Goal: Task Accomplishment & Management: Manage account settings

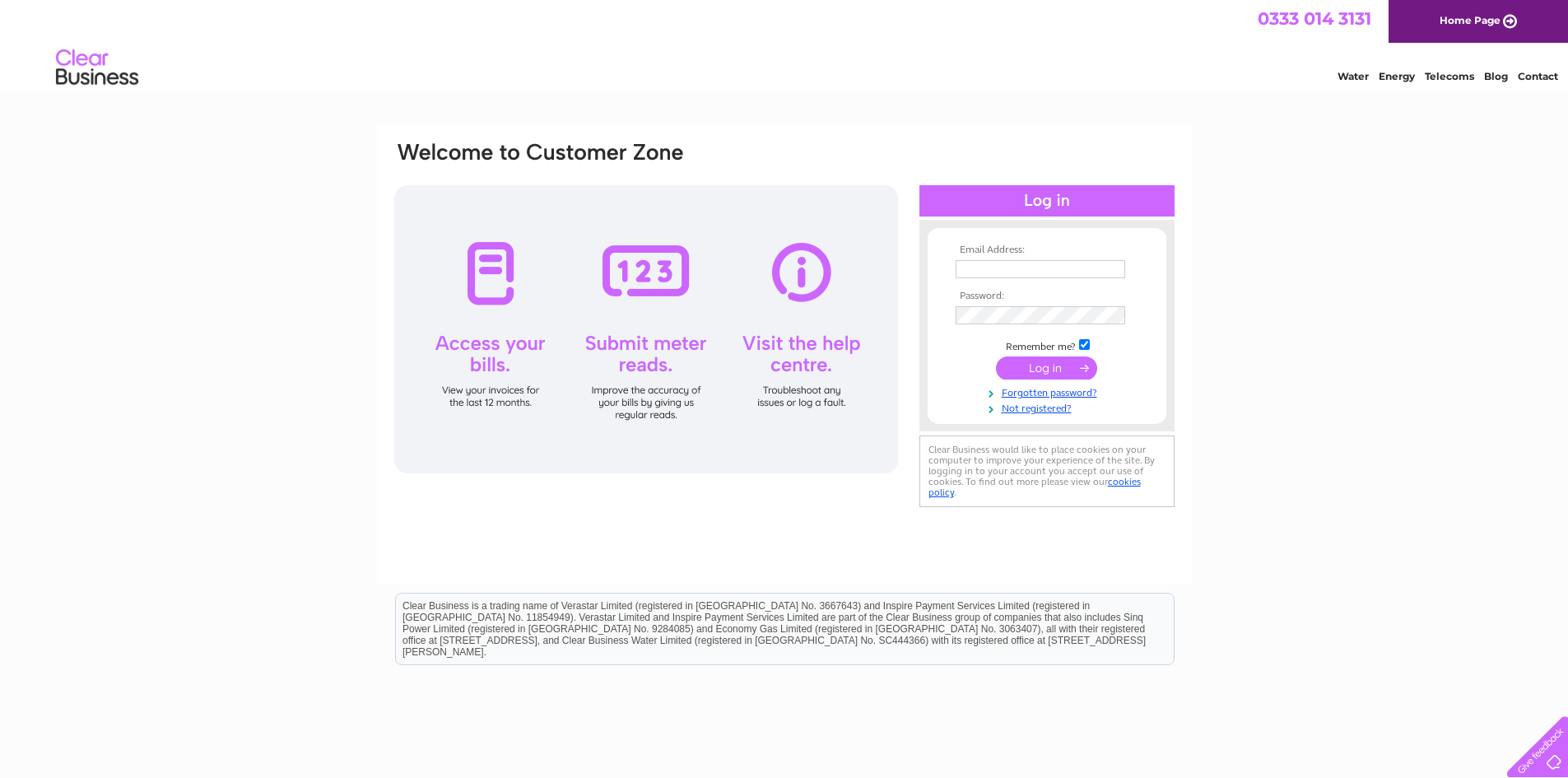
click at [973, 265] on input "text" at bounding box center [1040, 270] width 169 height 18
type input "[EMAIL_ADDRESS][DOMAIN_NAME]"
click at [1064, 369] on input "submit" at bounding box center [1046, 370] width 101 height 23
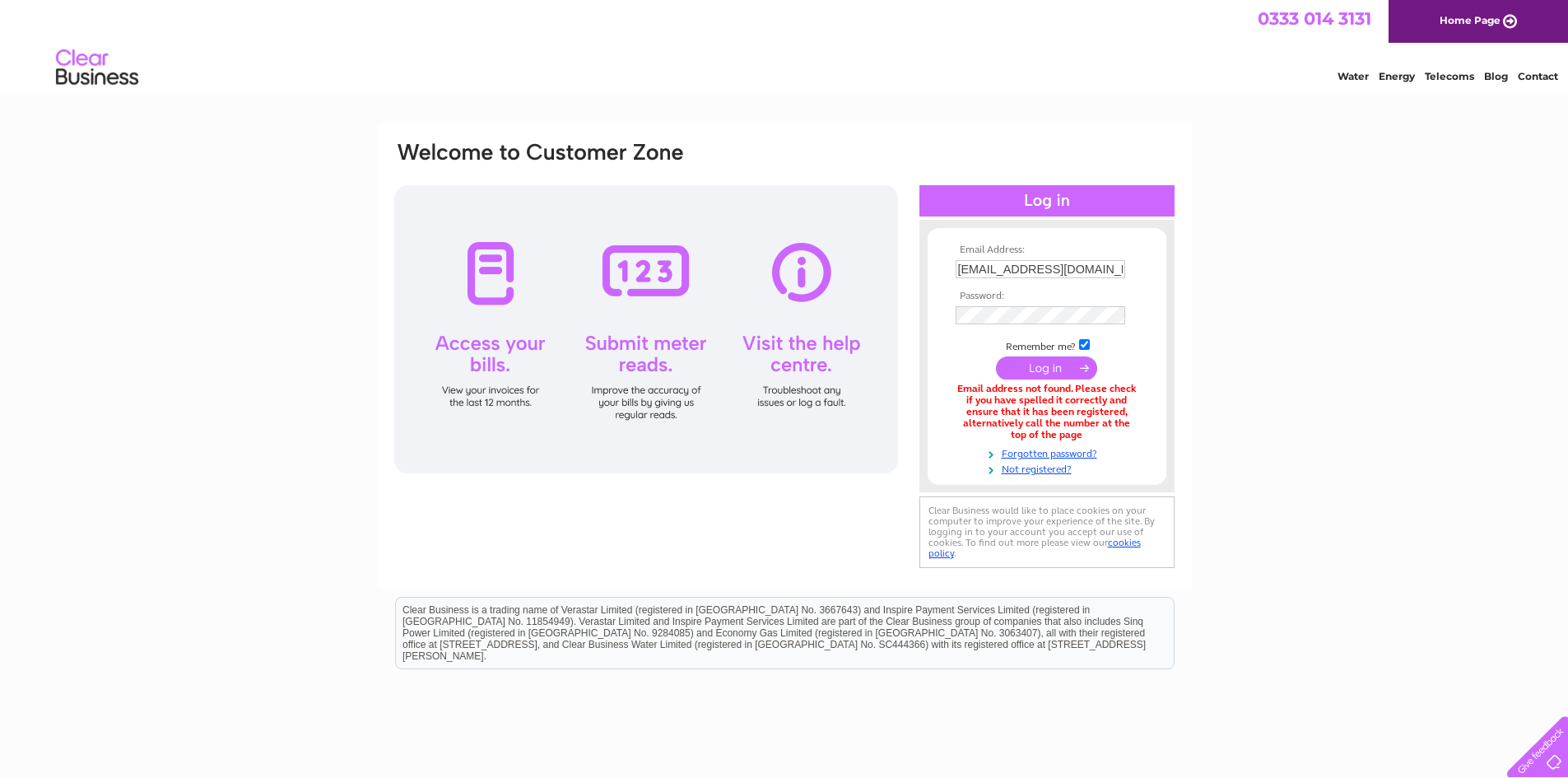
click at [1103, 262] on input "[EMAIL_ADDRESS][DOMAIN_NAME]" at bounding box center [1040, 270] width 169 height 18
drag, startPoint x: 1103, startPoint y: 262, endPoint x: 859, endPoint y: 242, distance: 244.8
click at [860, 242] on div "Email Address: wbservices@lineone.net Password:" at bounding box center [784, 357] width 784 height 434
type input "janembowes@gmail.com"
click at [1048, 366] on input "submit" at bounding box center [1046, 368] width 101 height 23
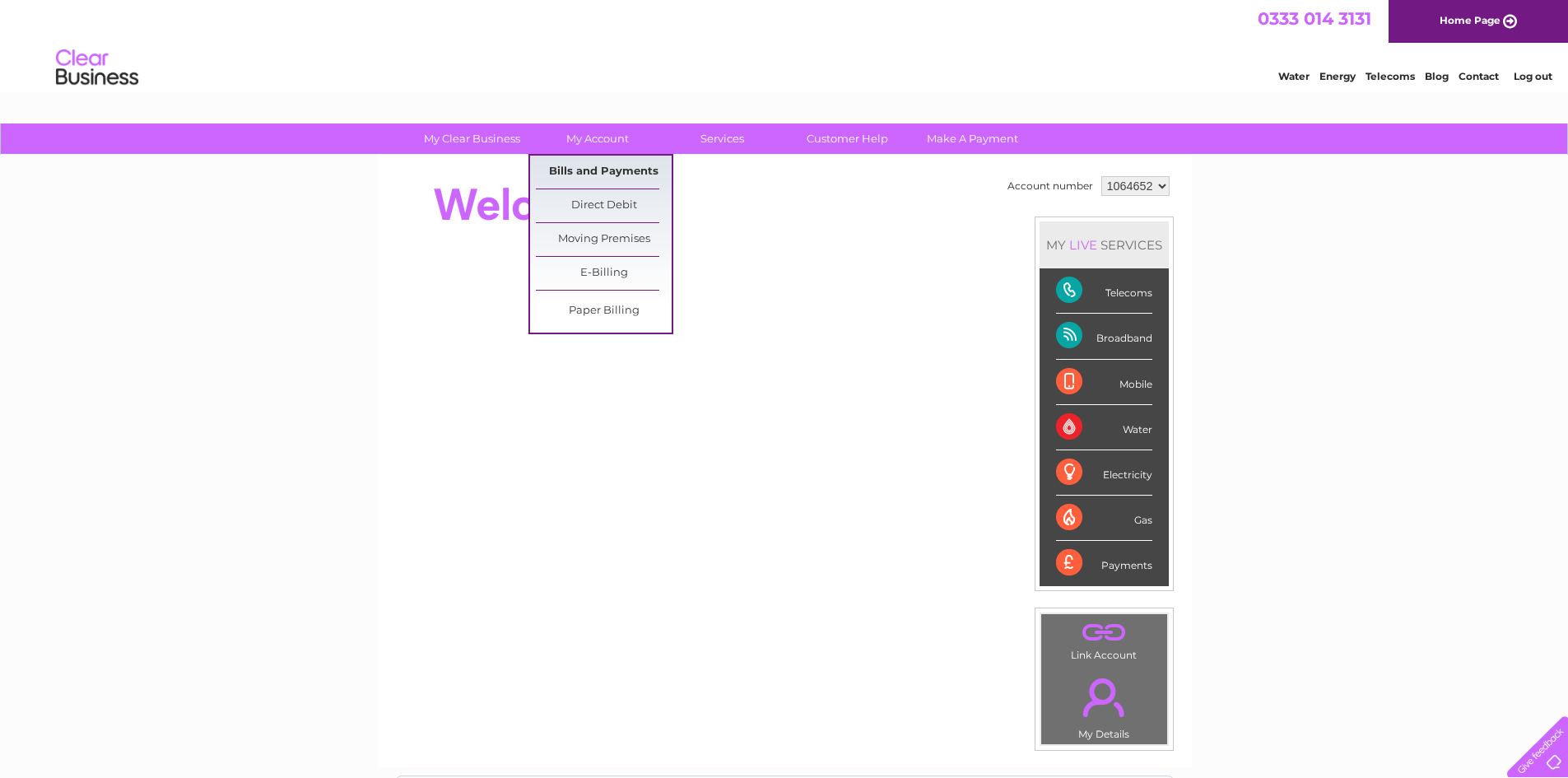
click at [594, 164] on link "Bills and Payments" at bounding box center [604, 172] width 136 height 33
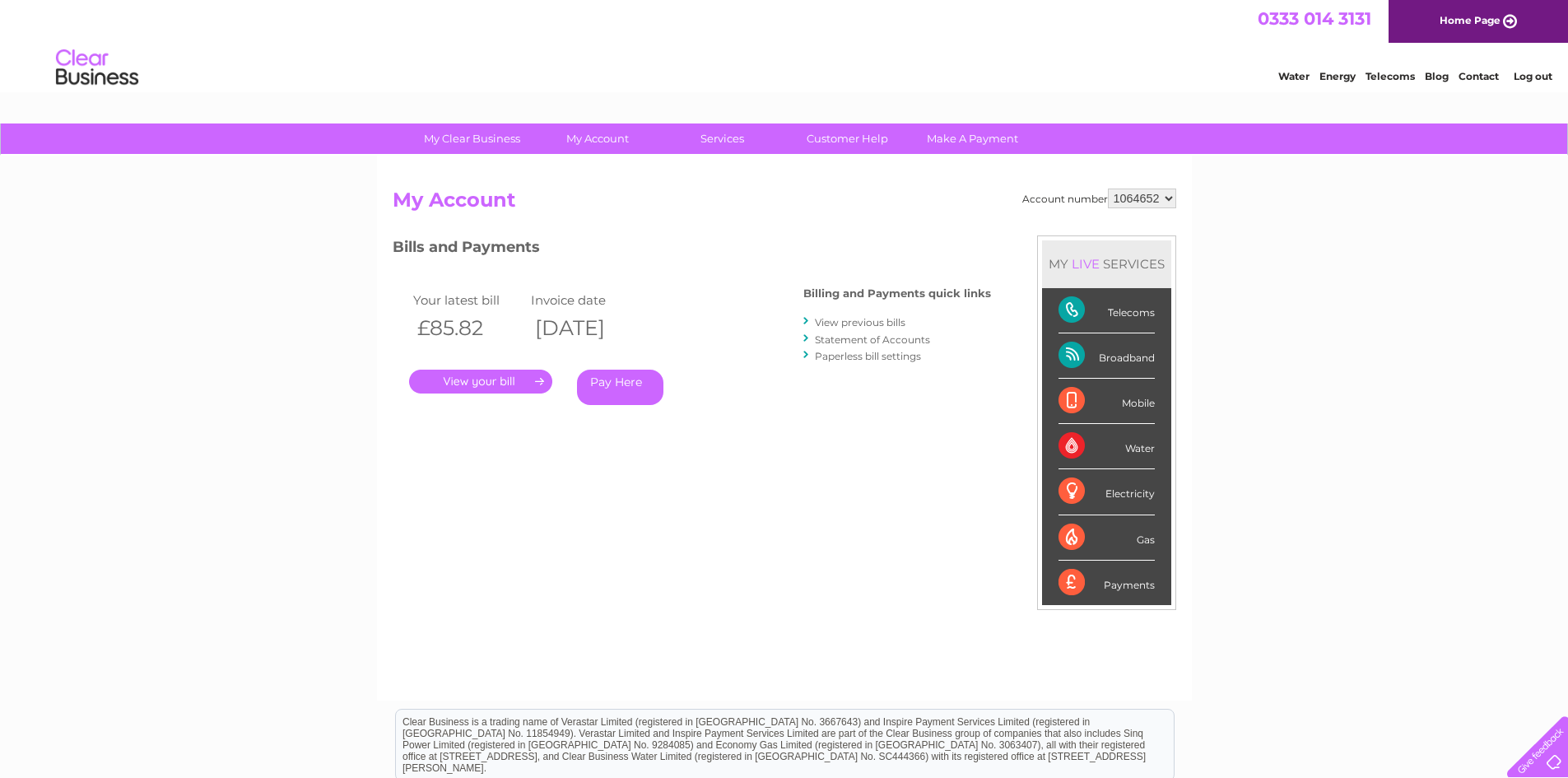
click at [866, 319] on link "View previous bills" at bounding box center [860, 322] width 90 height 13
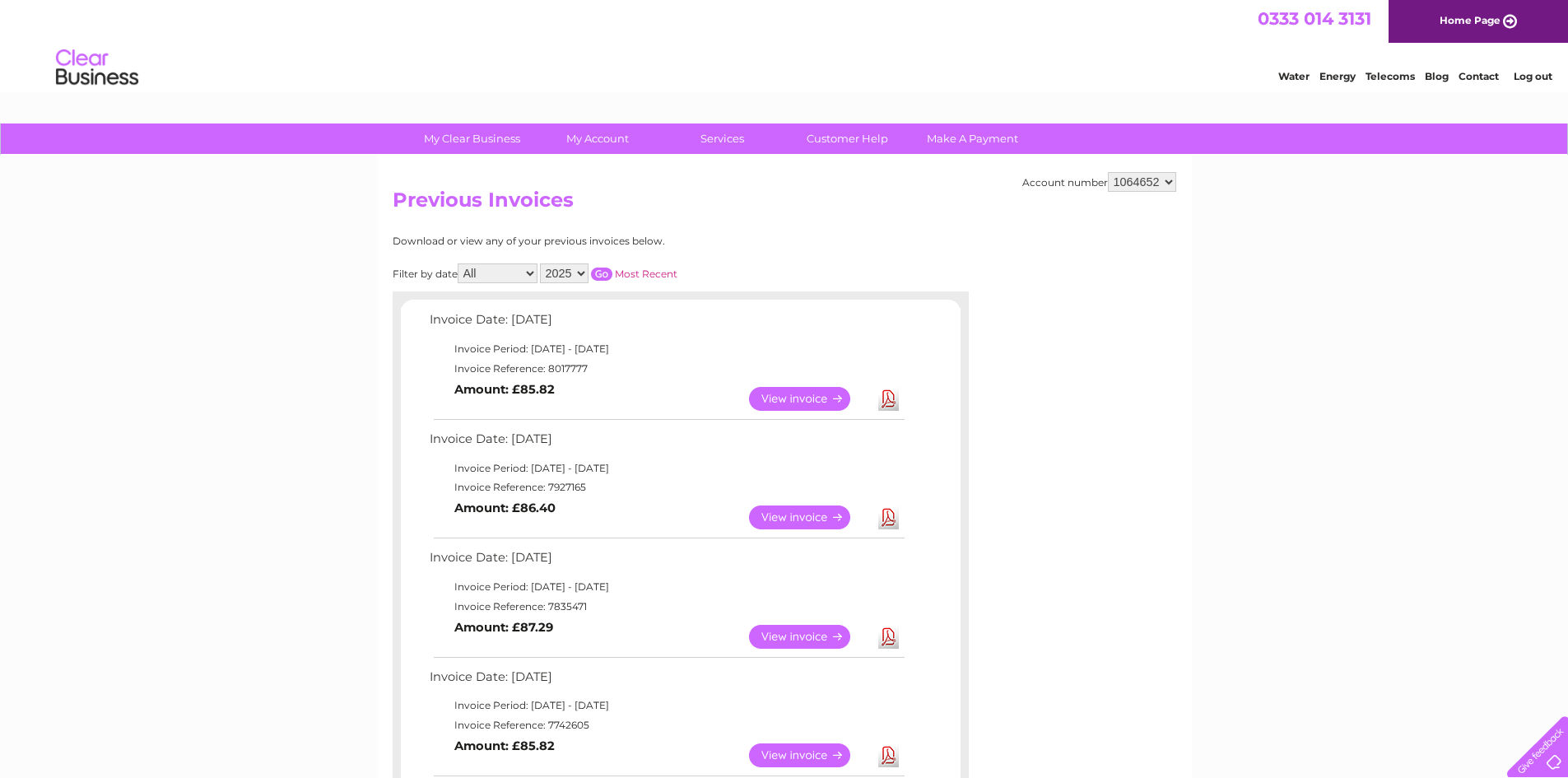
click at [583, 272] on select "2025 2024 2023 2022" at bounding box center [564, 274] width 49 height 20
select select "2022"
click at [542, 264] on select "2025 2024 2023 2022" at bounding box center [564, 274] width 49 height 20
click at [605, 272] on input "button" at bounding box center [602, 274] width 22 height 13
click at [777, 391] on link "View" at bounding box center [810, 399] width 121 height 24
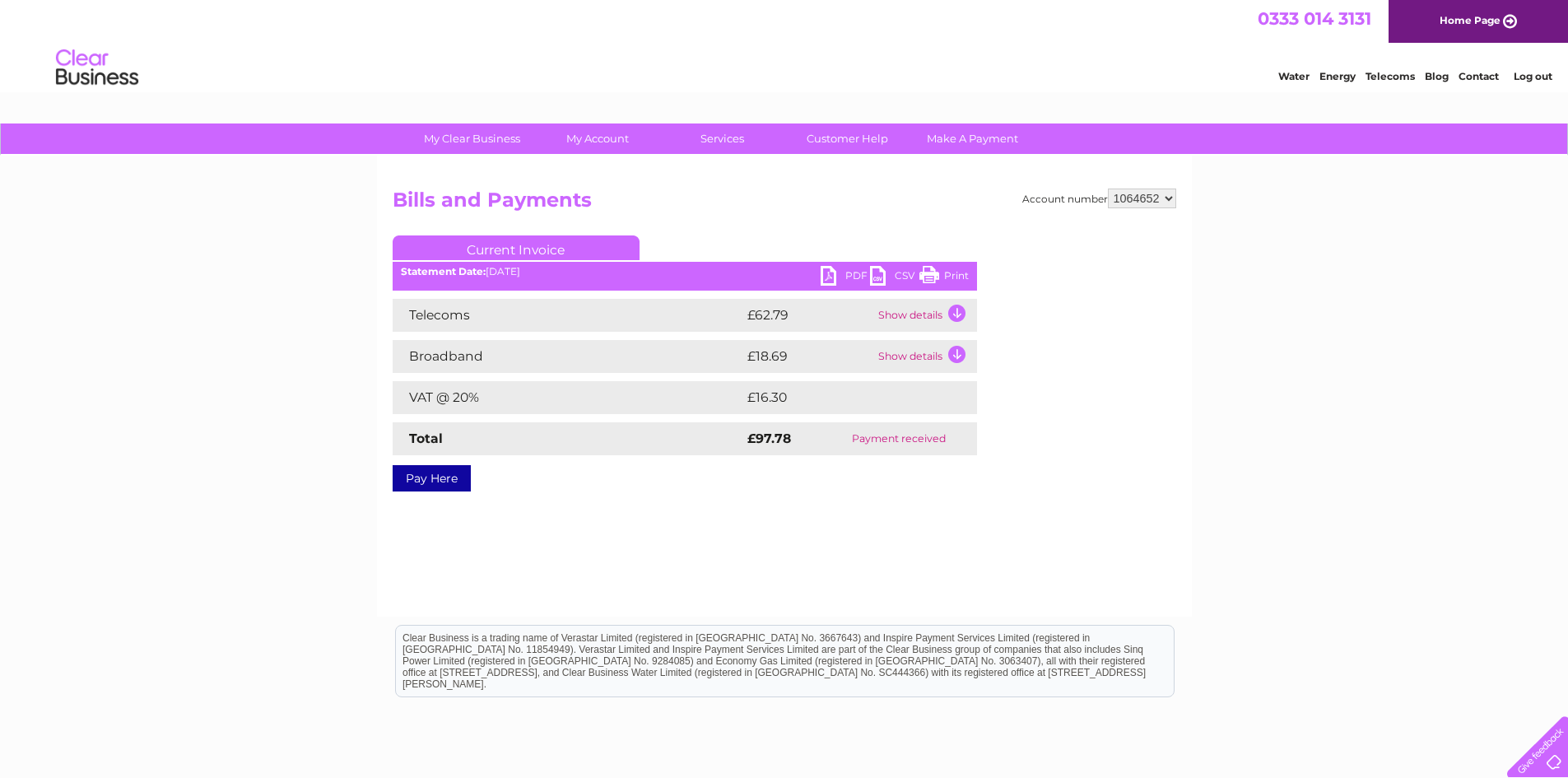
click at [855, 270] on link "PDF" at bounding box center [845, 278] width 49 height 24
click at [823, 278] on link "PDF" at bounding box center [845, 278] width 49 height 24
click at [1167, 195] on select "1064652 1145719" at bounding box center [1142, 198] width 69 height 20
select select "1145719"
click at [1108, 188] on select "1064652 1145719" at bounding box center [1142, 198] width 69 height 20
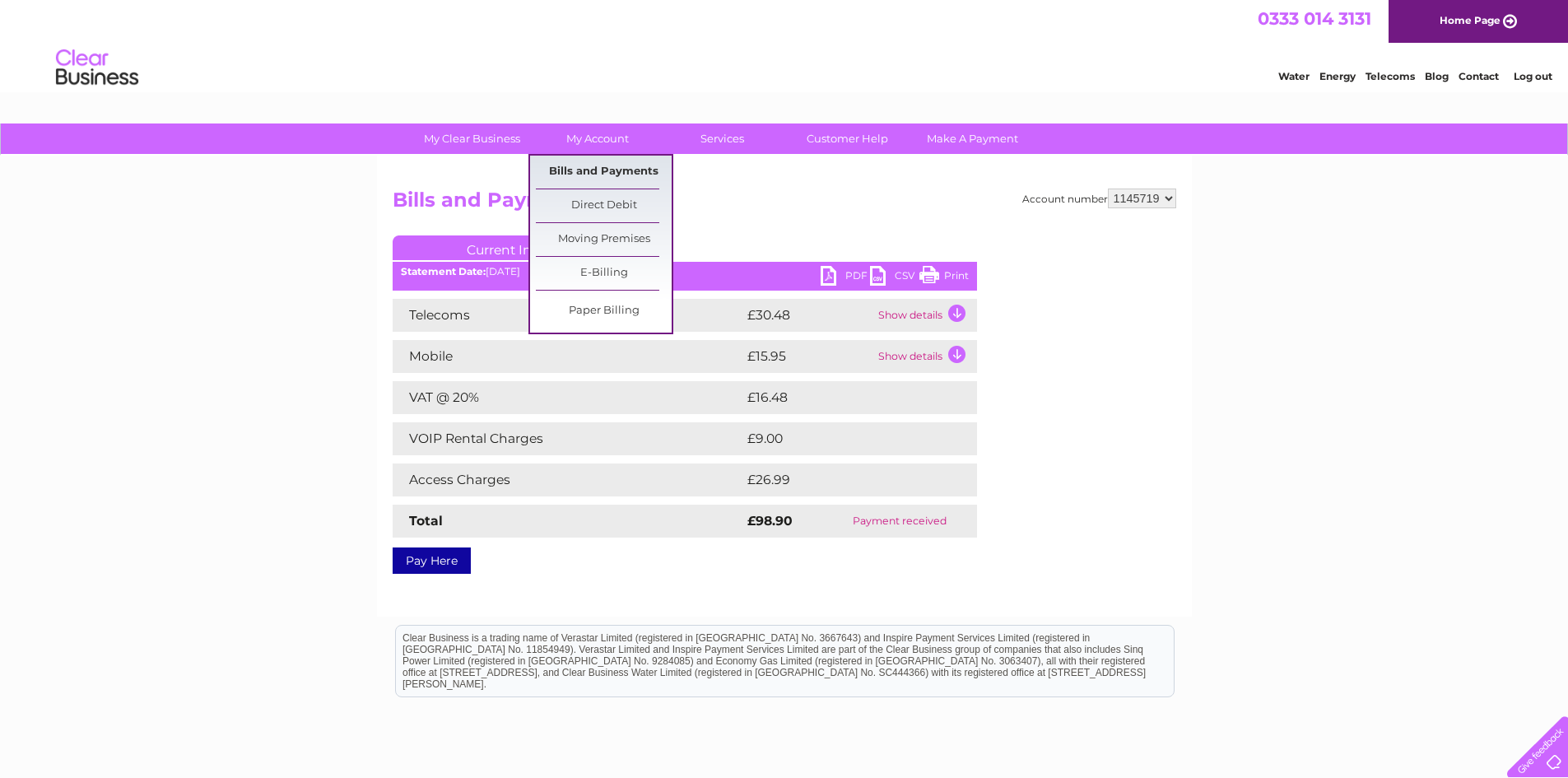
click at [602, 163] on link "Bills and Payments" at bounding box center [604, 172] width 136 height 33
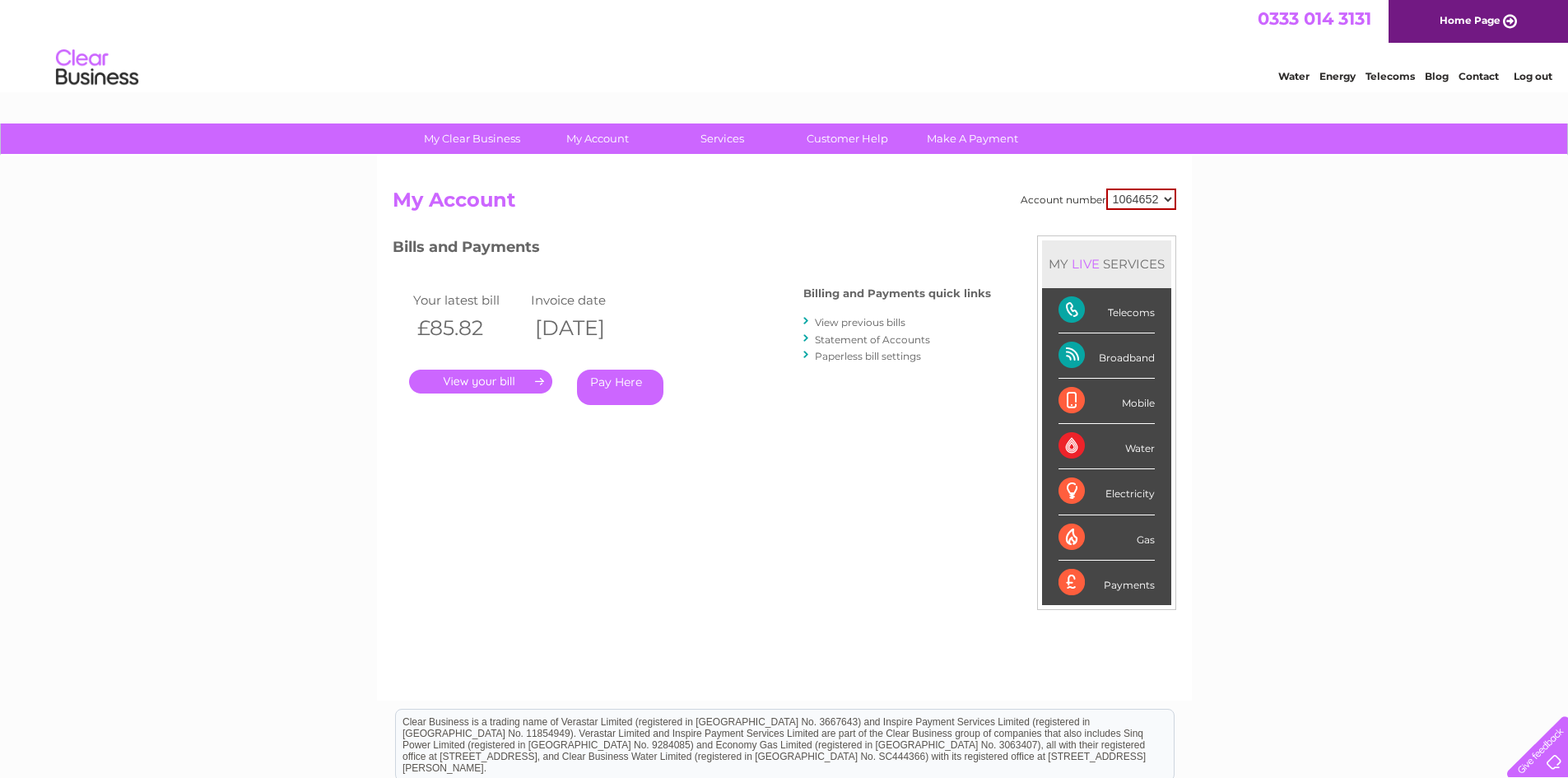
click at [1164, 196] on select "1064652 1145719" at bounding box center [1141, 199] width 70 height 22
select select "1145719"
click at [1106, 188] on select "1064652 1145719" at bounding box center [1141, 199] width 70 height 22
click at [490, 374] on link "." at bounding box center [481, 381] width 143 height 24
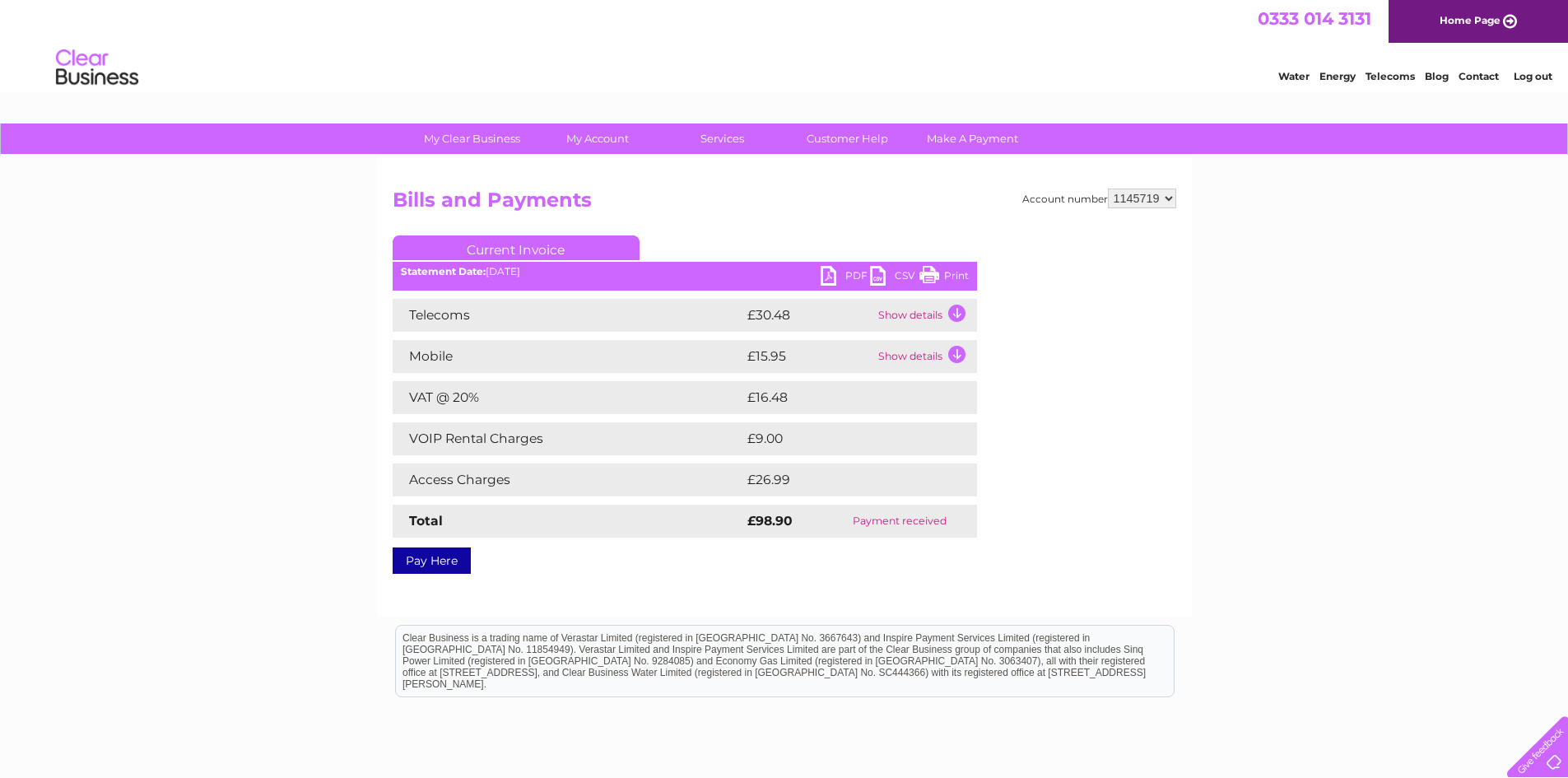
click at [857, 267] on link "PDF" at bounding box center [845, 278] width 49 height 24
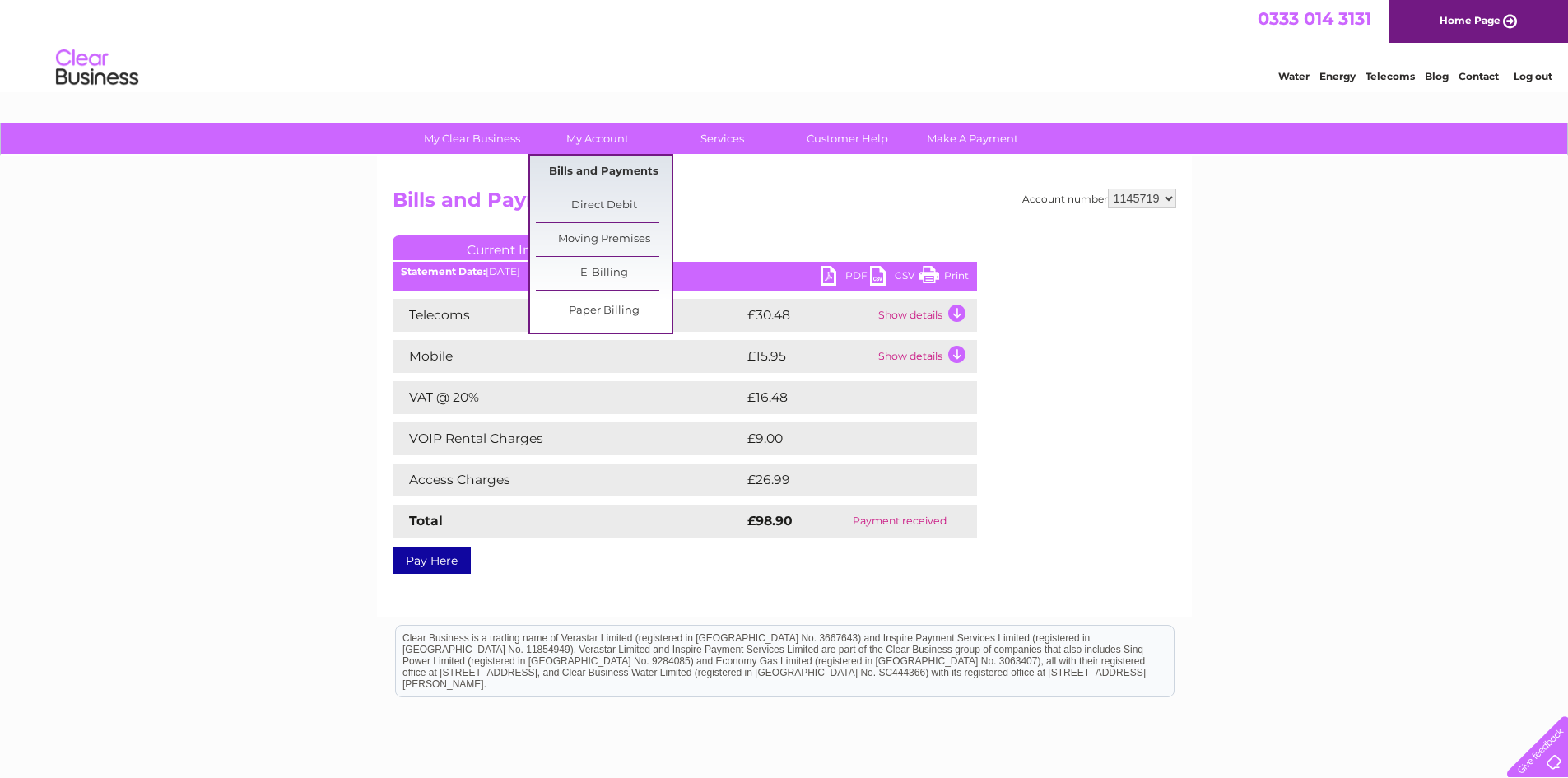
click at [621, 168] on link "Bills and Payments" at bounding box center [604, 172] width 136 height 33
click at [621, 175] on link "Bills and Payments" at bounding box center [604, 172] width 136 height 33
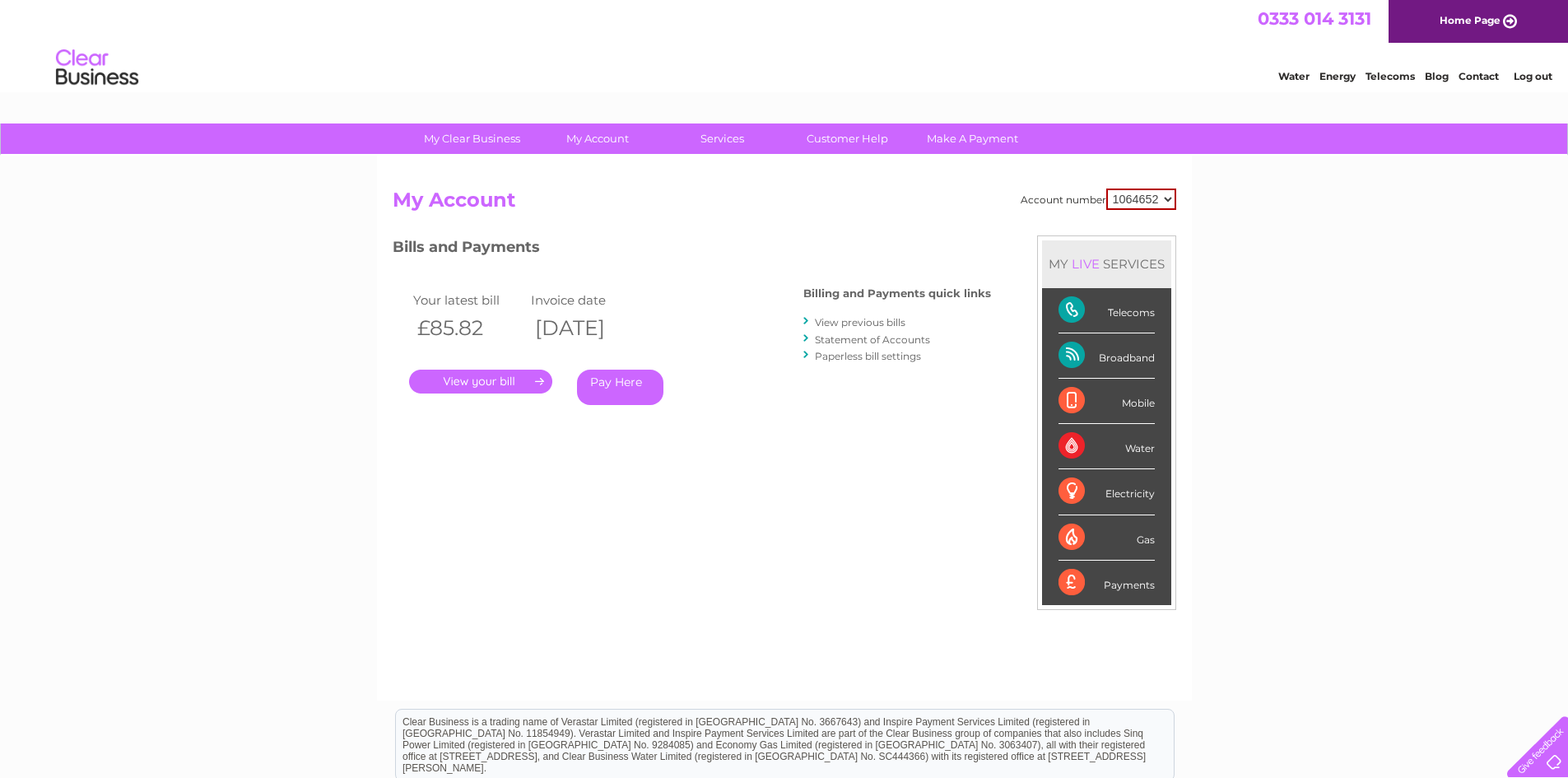
click at [1168, 196] on select "1064652 1145719" at bounding box center [1141, 199] width 70 height 22
select select "1145719"
click at [1106, 188] on select "1064652 1145719" at bounding box center [1141, 199] width 70 height 22
click at [888, 321] on link "View previous bills" at bounding box center [860, 322] width 90 height 13
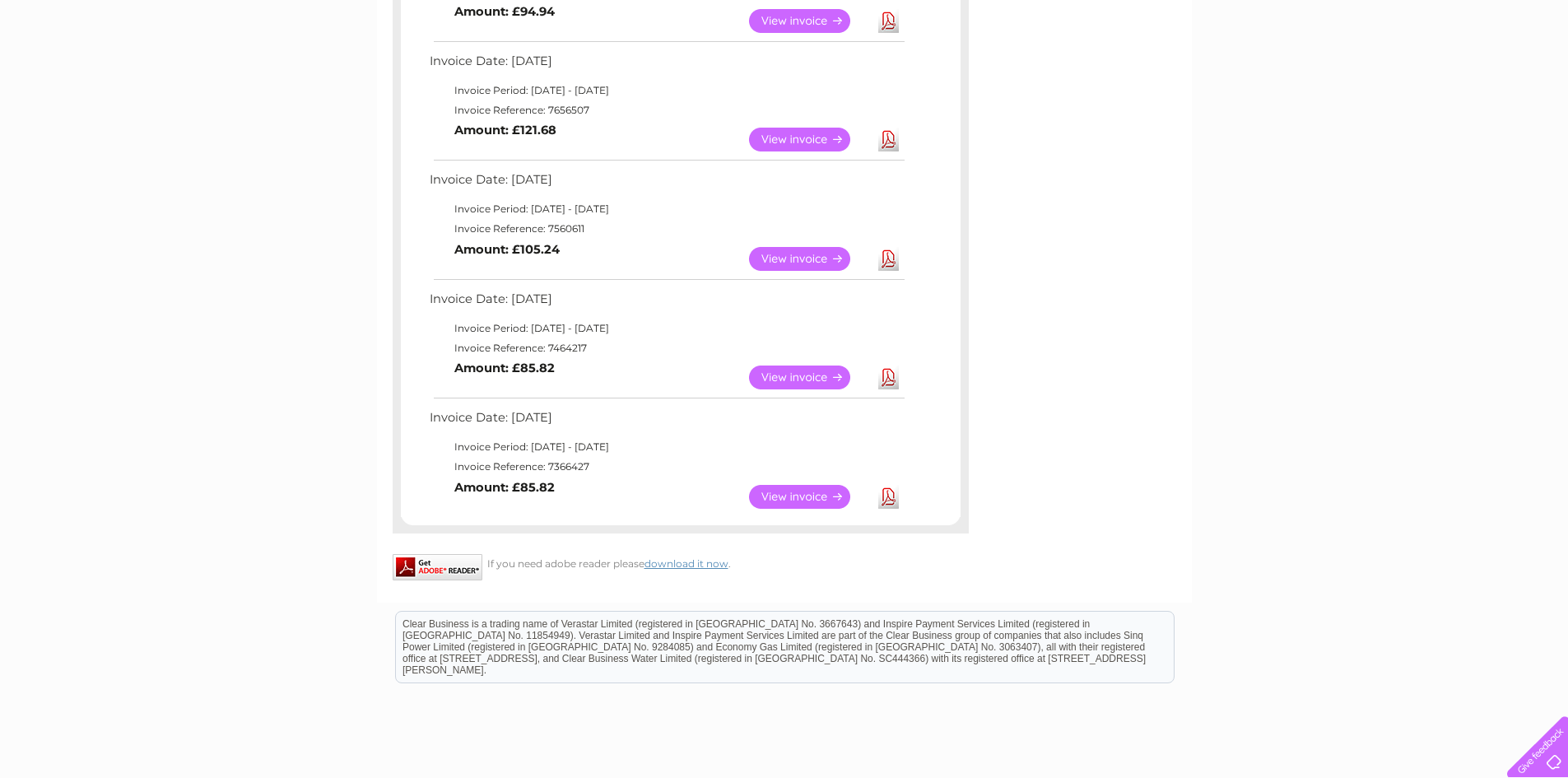
scroll to position [741, 0]
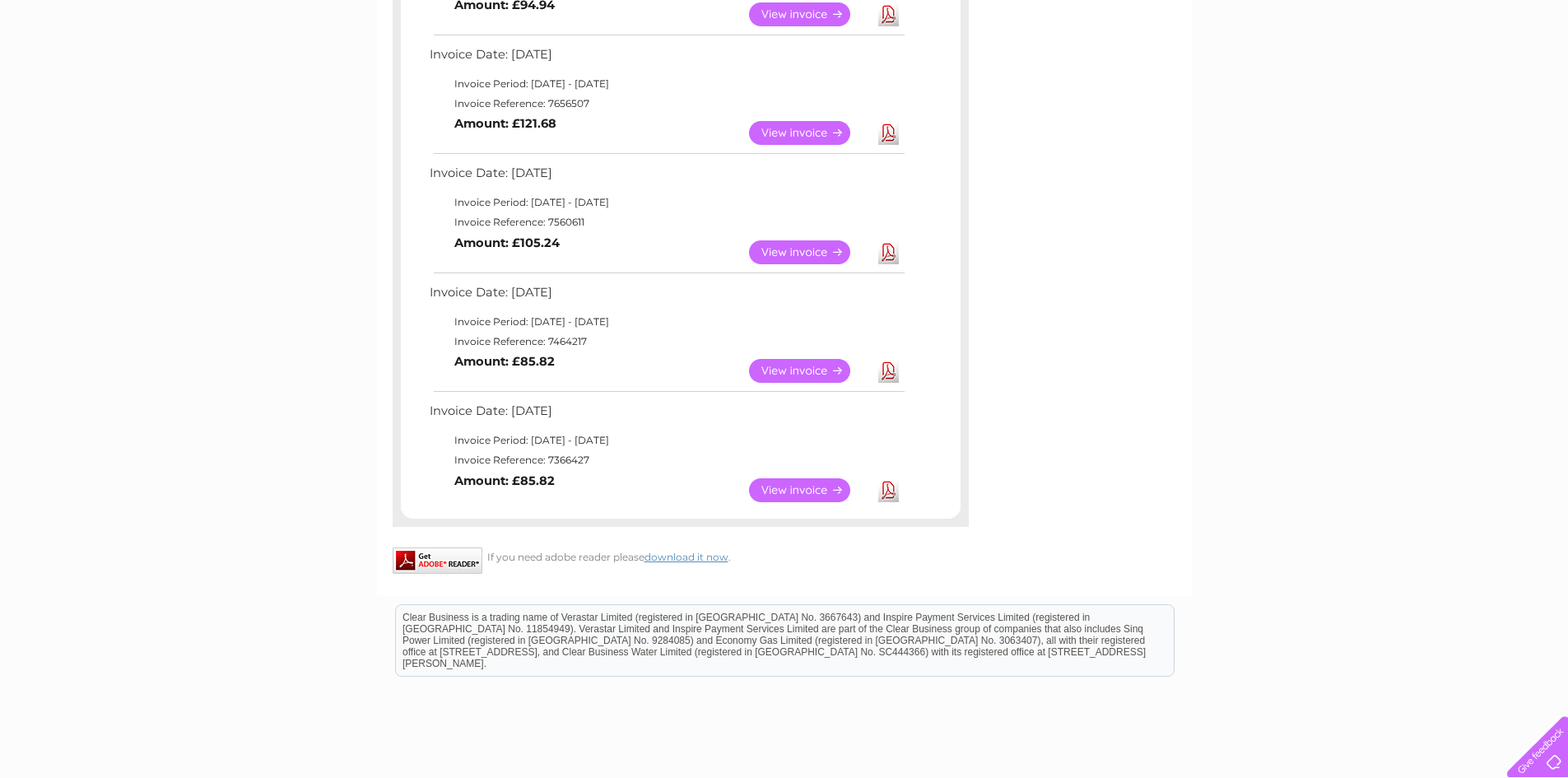
click at [800, 490] on link "View" at bounding box center [810, 490] width 121 height 24
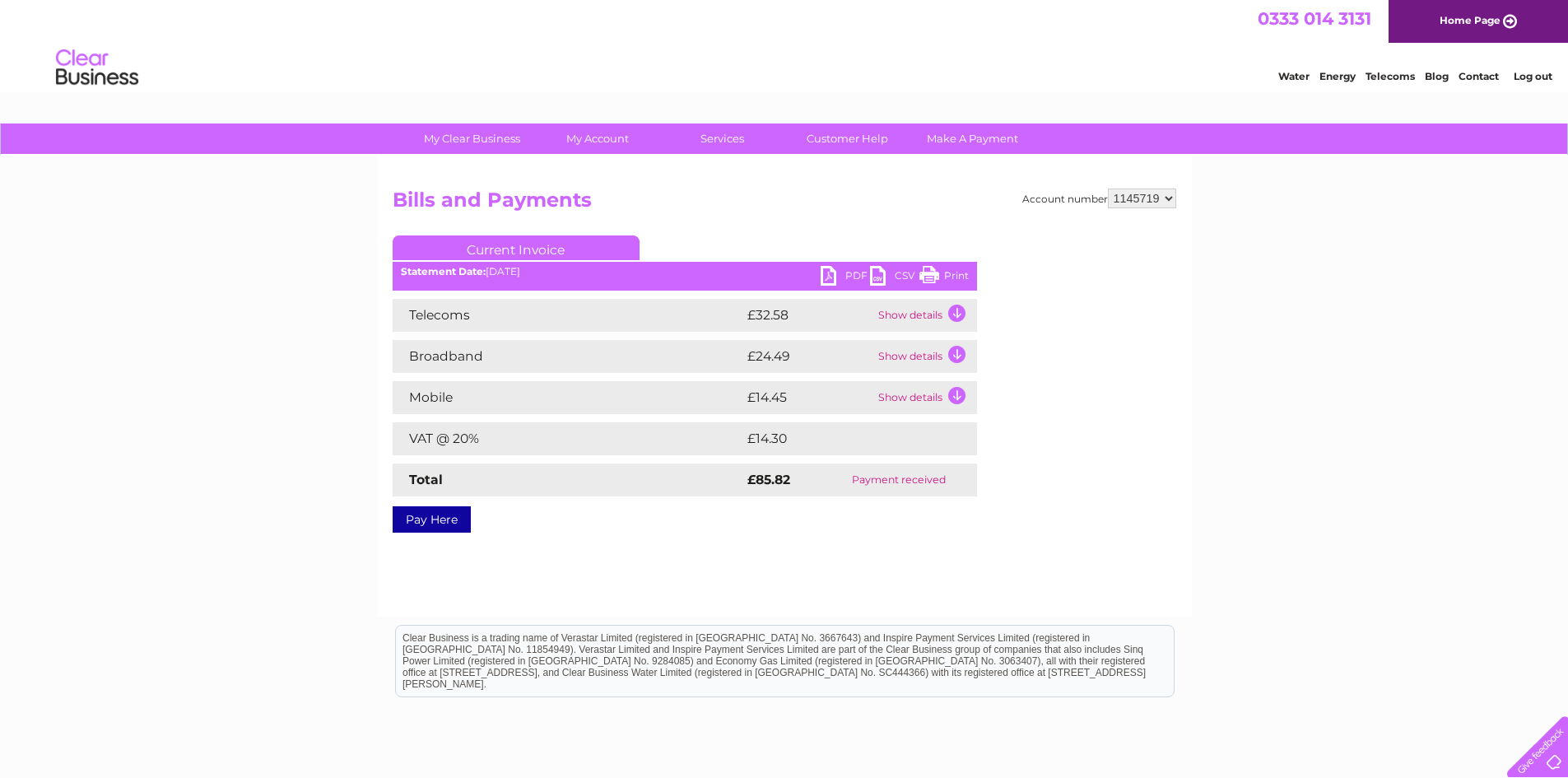
click at [855, 269] on link "PDF" at bounding box center [845, 278] width 49 height 24
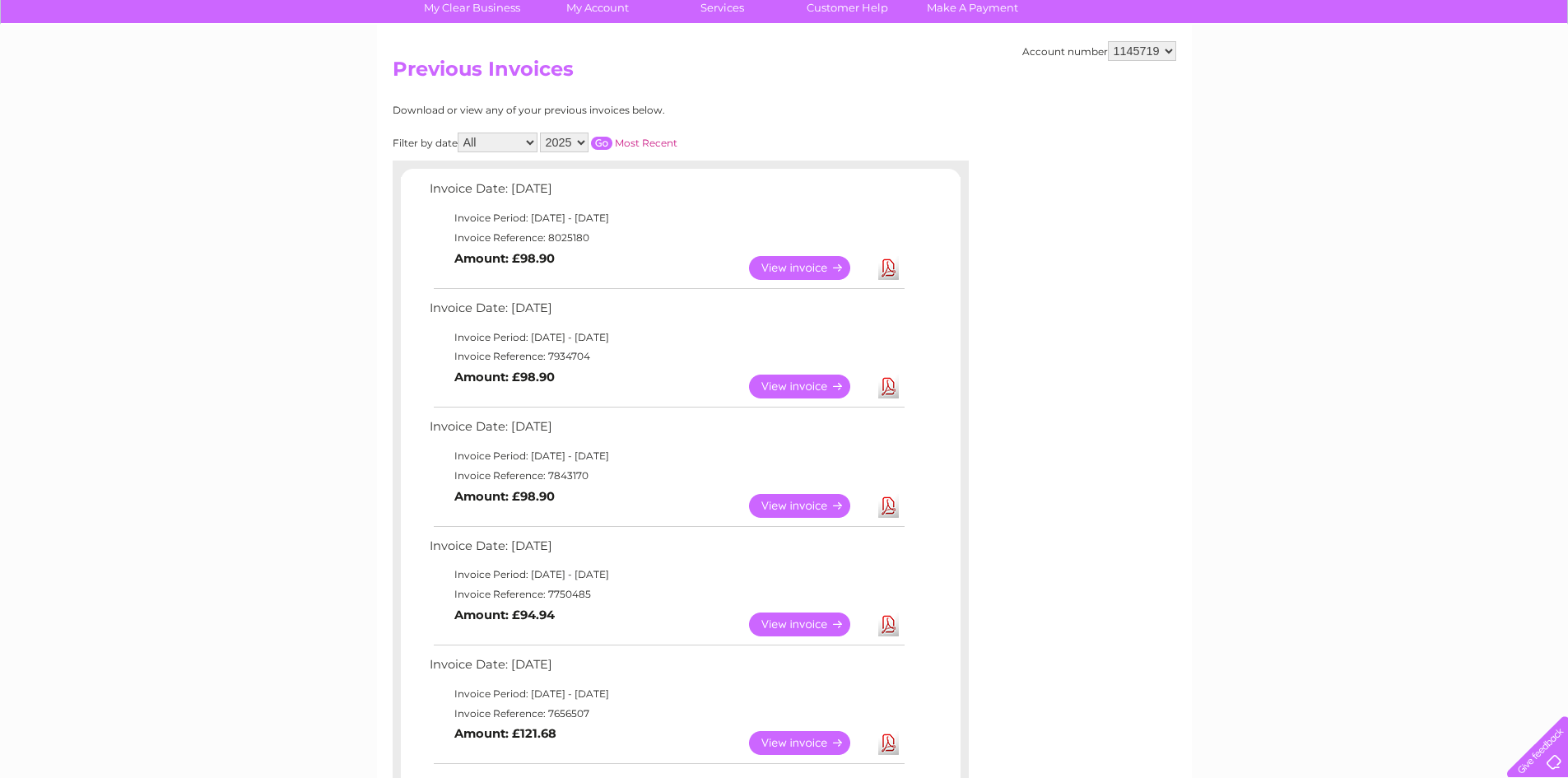
scroll to position [82, 0]
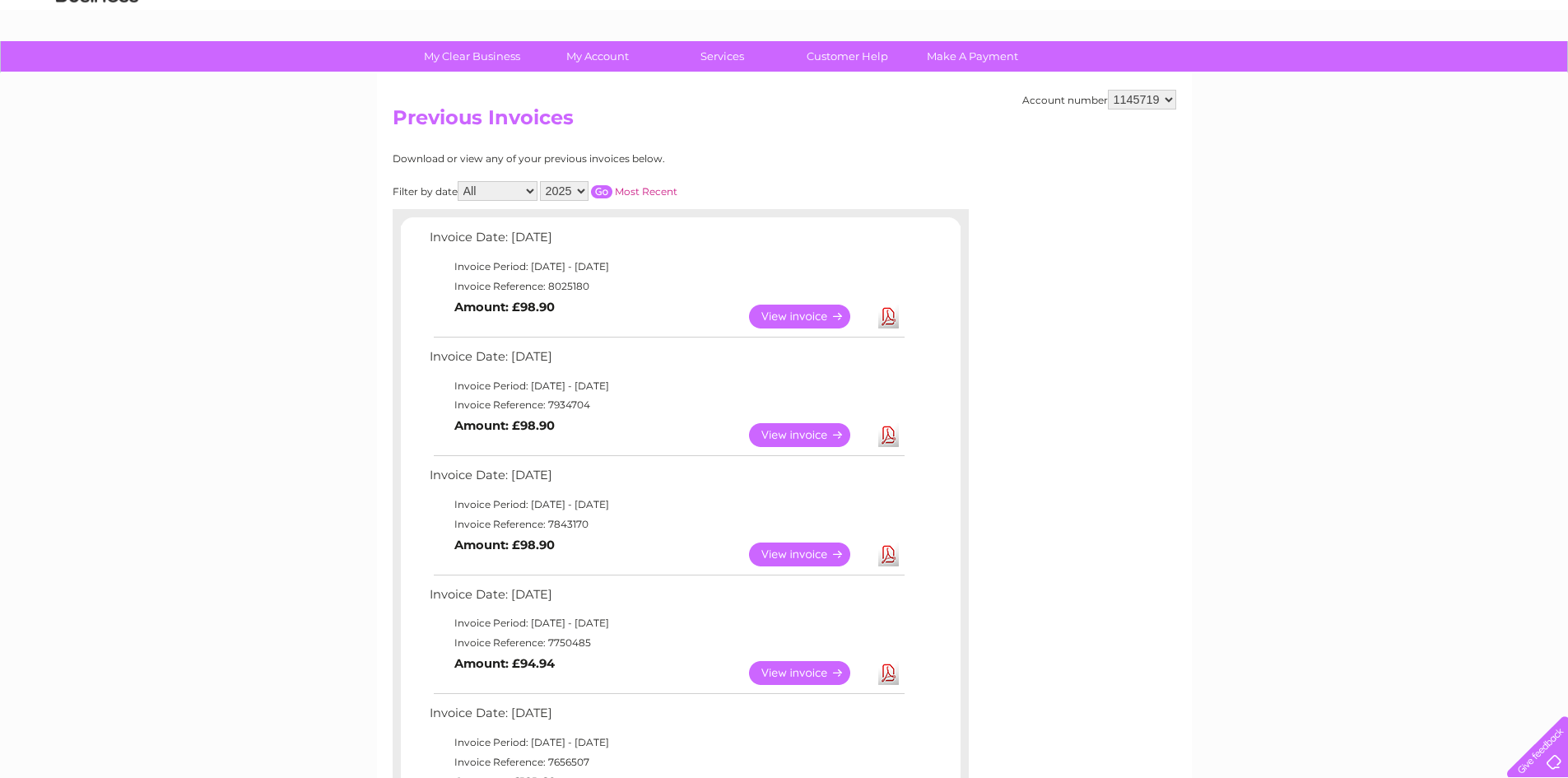
click at [583, 191] on select "2025 2024 2023 2022" at bounding box center [564, 191] width 49 height 20
select select "2022"
click at [542, 181] on select "2025 2024 2023 2022" at bounding box center [564, 191] width 49 height 20
click at [603, 185] on input "button" at bounding box center [602, 192] width 22 height 13
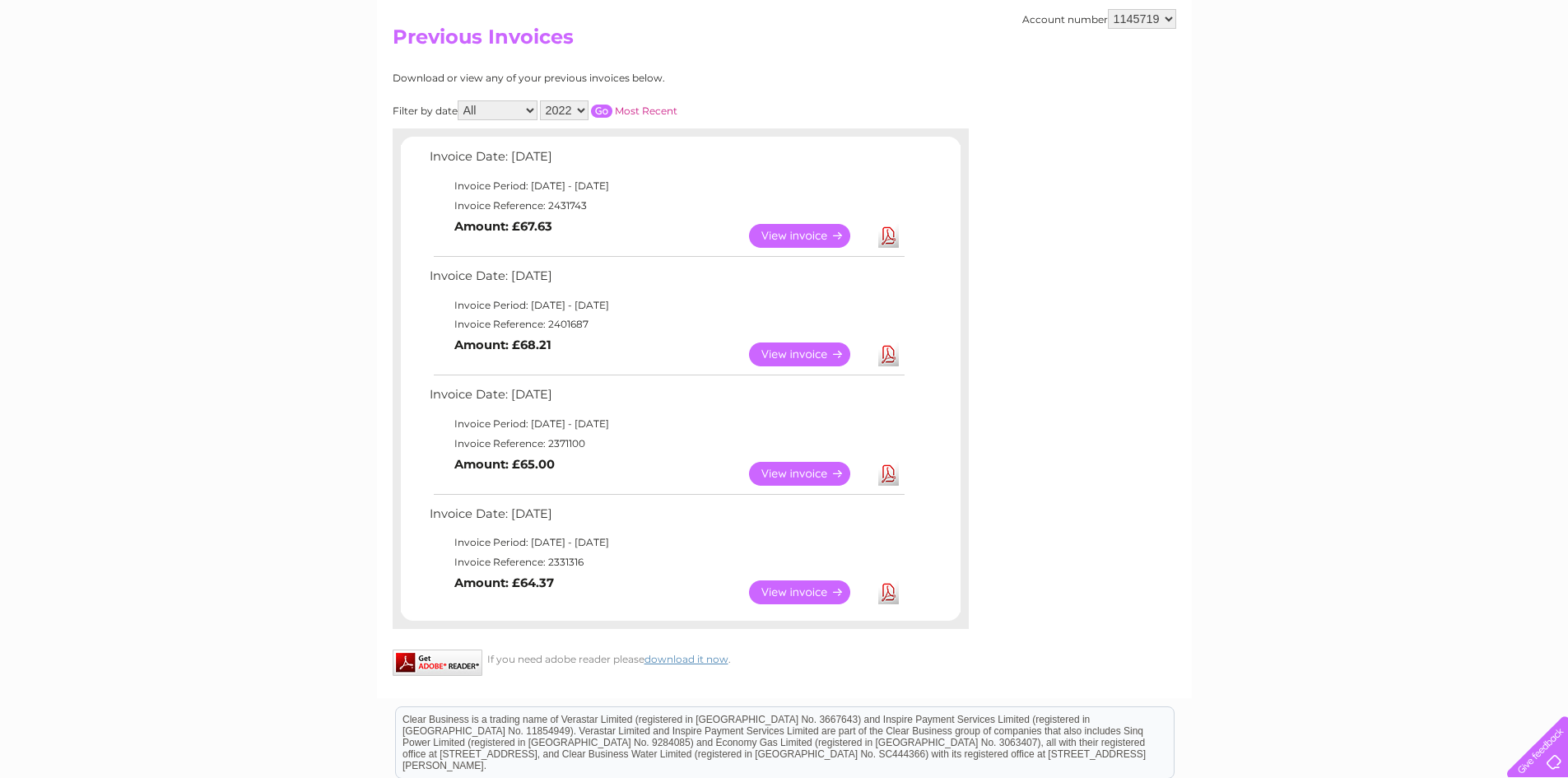
scroll to position [165, 0]
drag, startPoint x: 430, startPoint y: 148, endPoint x: 893, endPoint y: 617, distance: 659.0
click at [893, 617] on div "Invoice Date: 09 December 2022 Invoice Period: 1 December 2022 - 31 December 20…" at bounding box center [681, 377] width 576 height 501
copy div "Invoice Date: 09 December 2022 Invoice Period: 1 December 2022 - 31 December 20…"
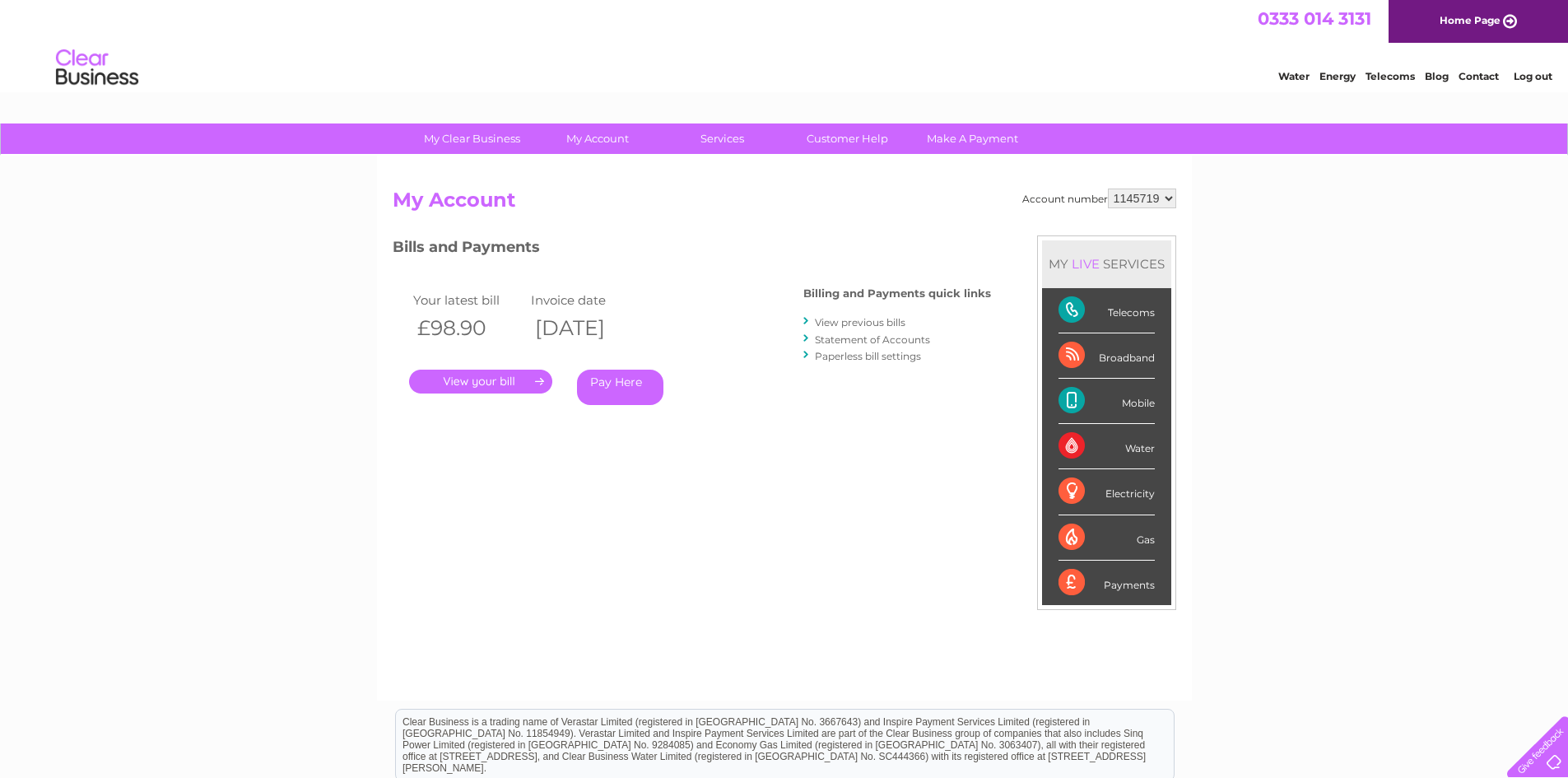
click at [887, 324] on link "View previous bills" at bounding box center [860, 322] width 90 height 13
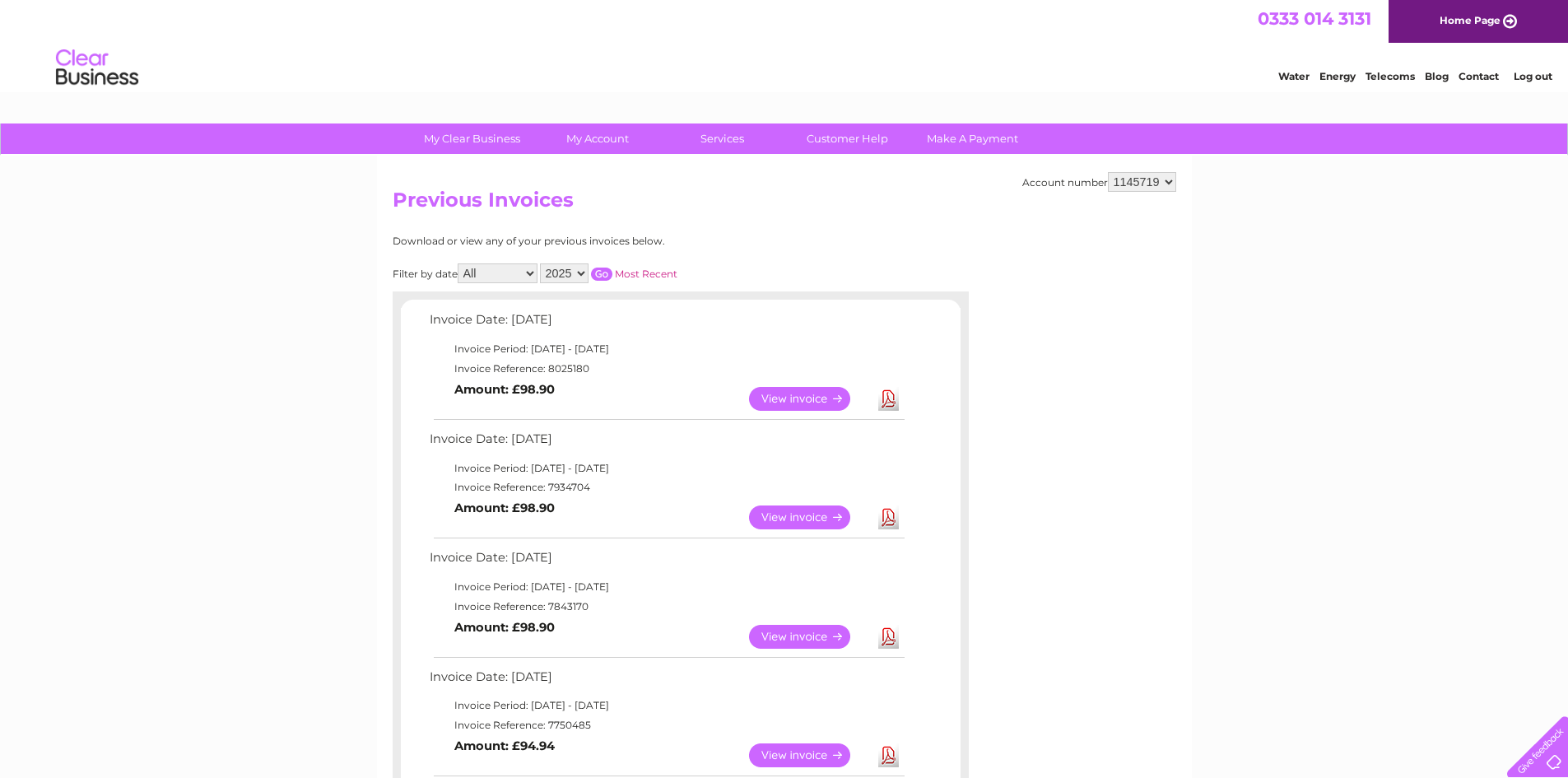
click at [583, 270] on select "2025 2024 2023 2022" at bounding box center [564, 274] width 49 height 20
select select "2023"
click at [542, 264] on select "2025 2024 2023 2022" at bounding box center [564, 274] width 49 height 20
click at [604, 270] on input "button" at bounding box center [602, 274] width 22 height 13
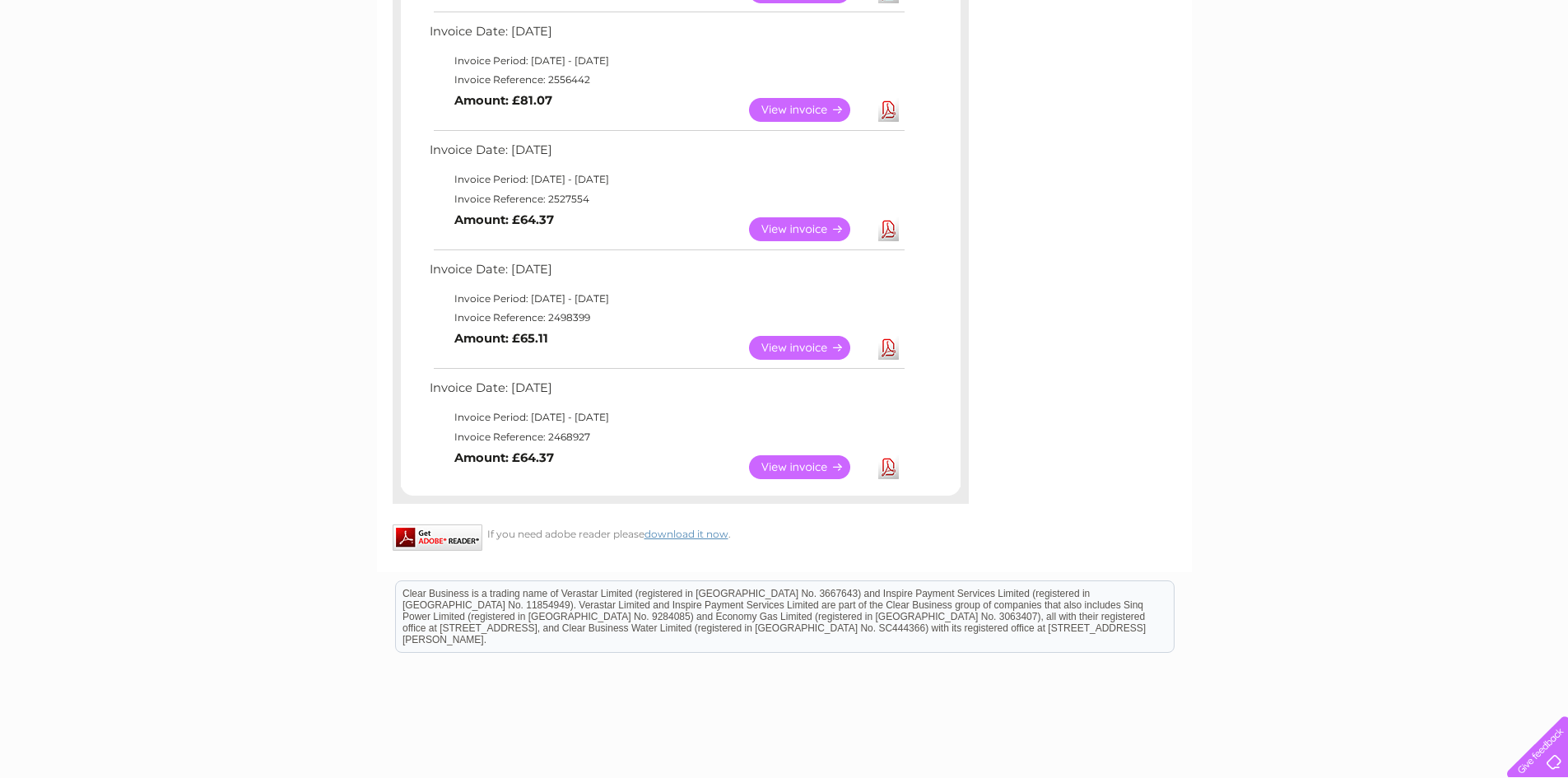
scroll to position [1293, 0]
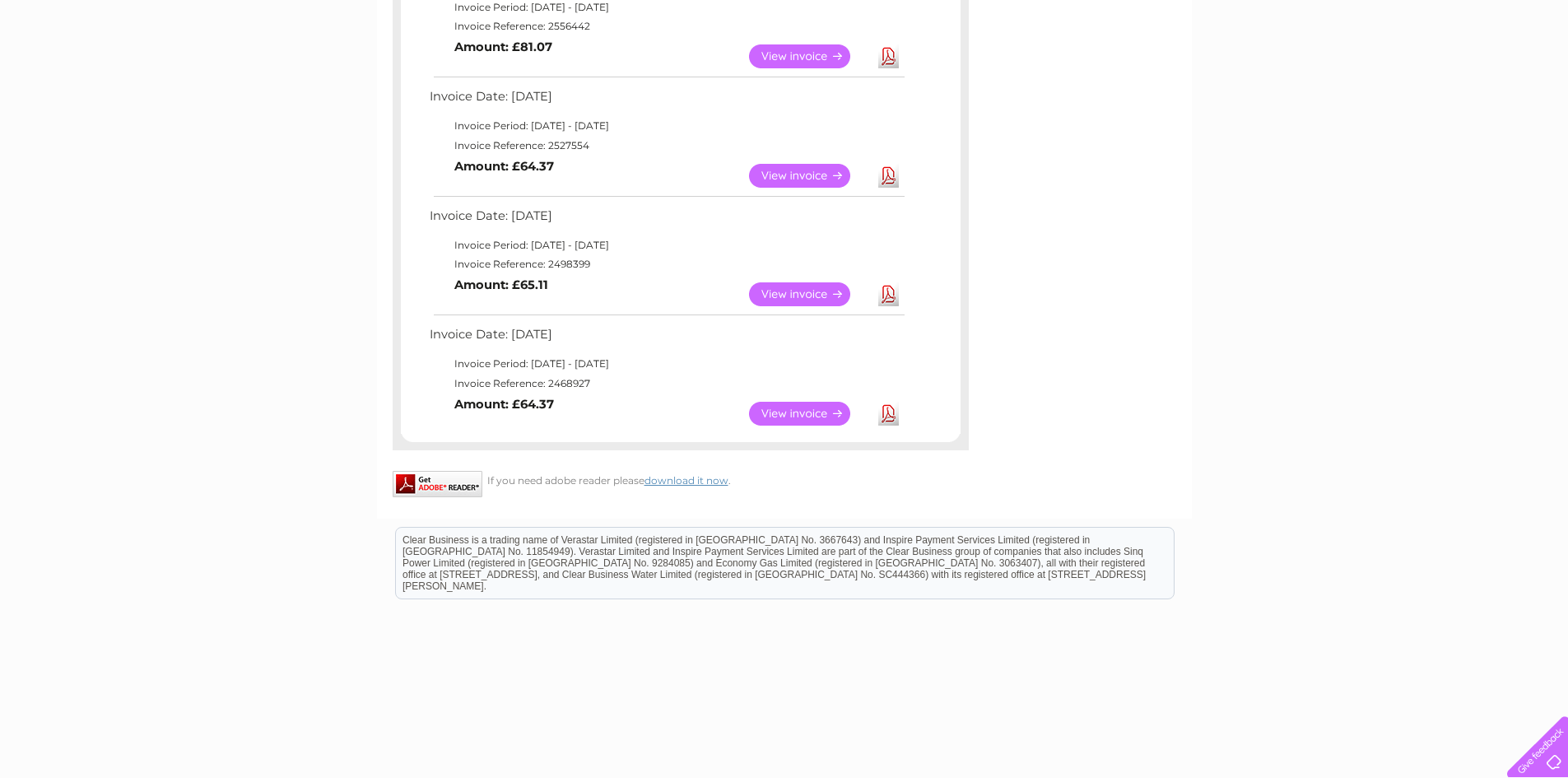
drag, startPoint x: 429, startPoint y: 315, endPoint x: 610, endPoint y: 428, distance: 213.4
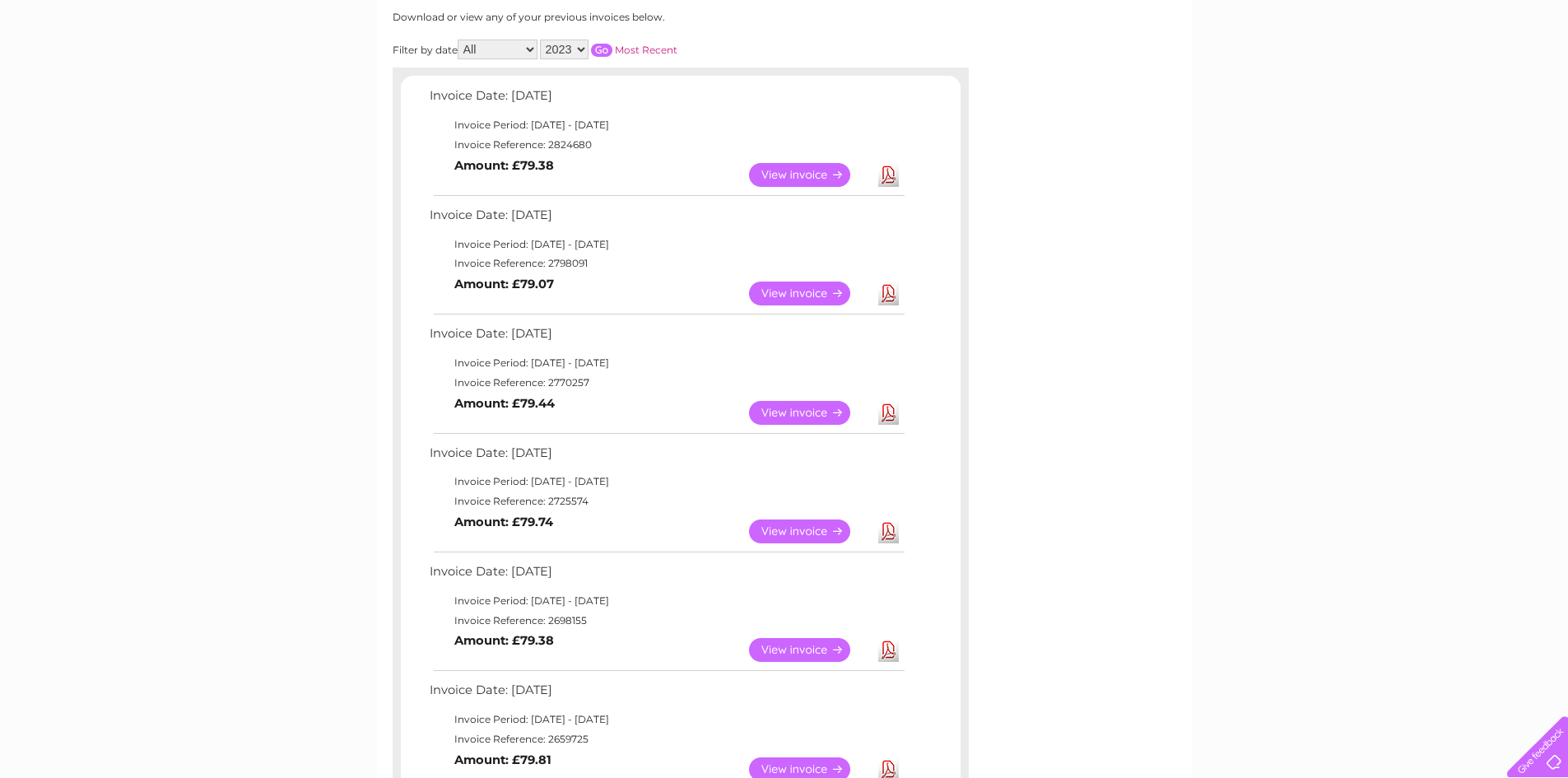
scroll to position [223, 0]
copy div "Invoice Date: 11 December 2023 Invoice Period: 1 December 2023 - 31 December 20…"
click at [763, 171] on link "View" at bounding box center [810, 176] width 121 height 24
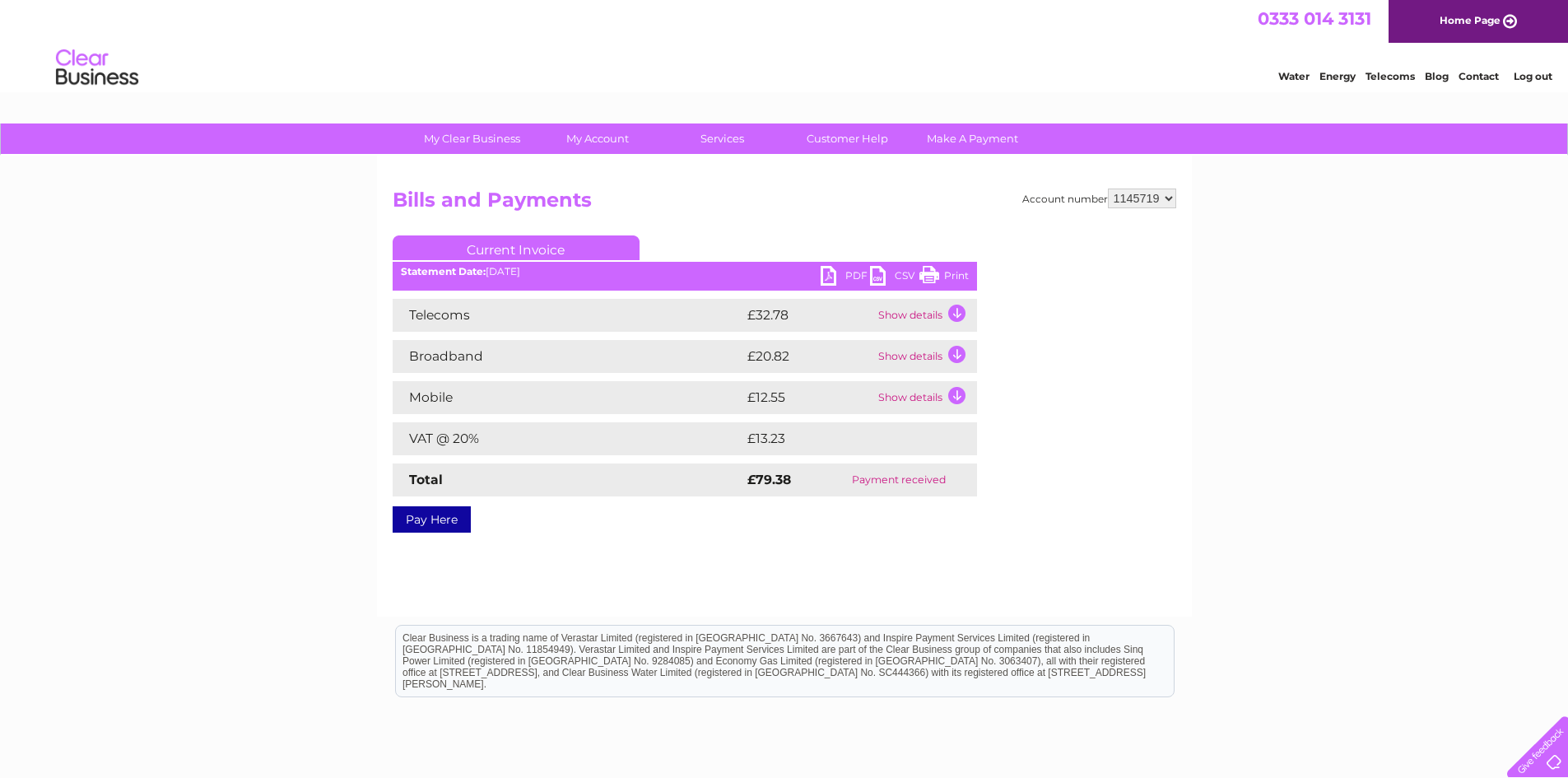
click at [845, 272] on link "PDF" at bounding box center [845, 278] width 49 height 24
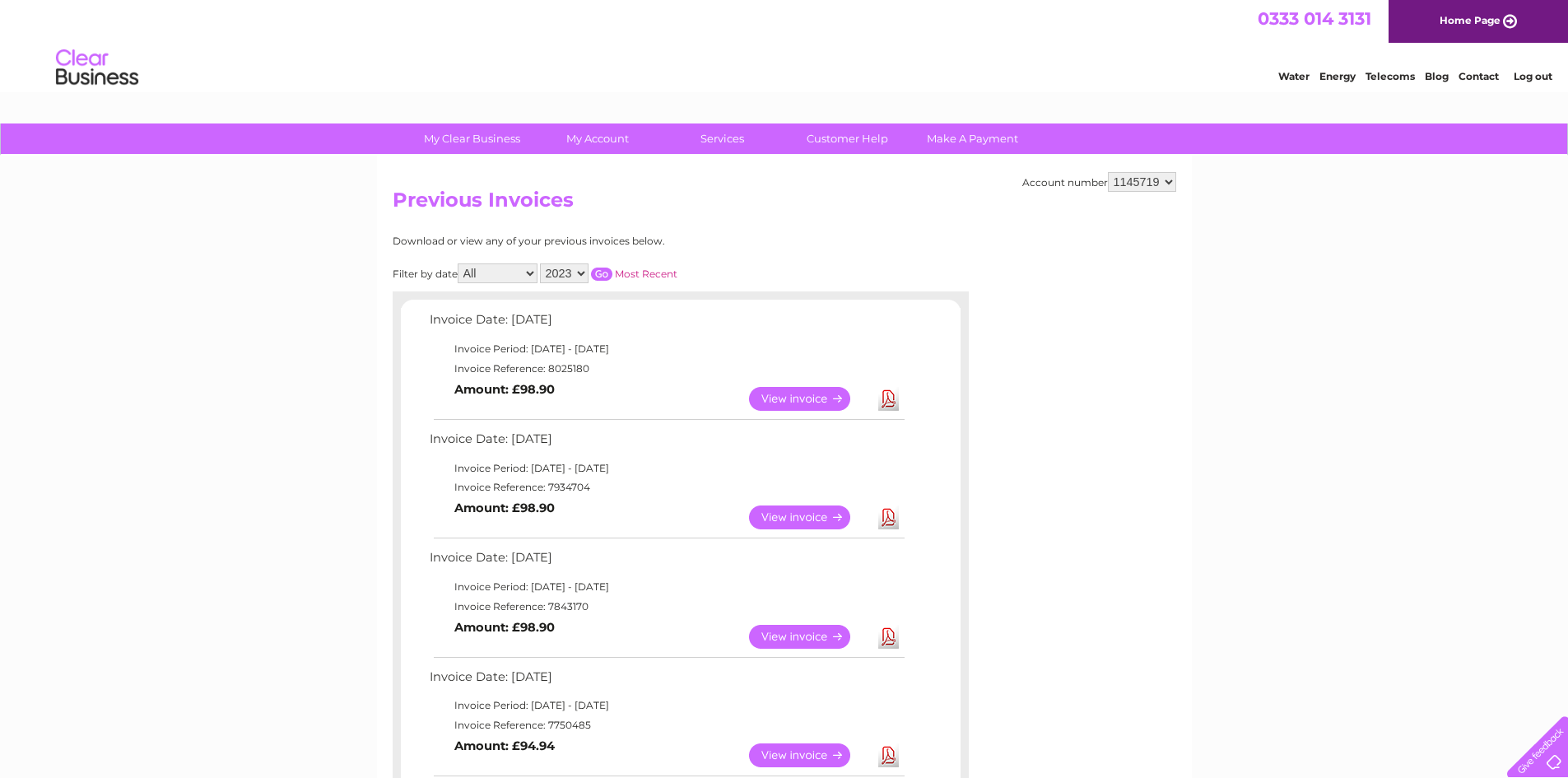
click at [584, 269] on select "2025 2024 2023 2022" at bounding box center [564, 274] width 49 height 20
select select "2024"
click at [542, 264] on select "2025 2024 2023 2022" at bounding box center [564, 274] width 49 height 20
click at [604, 269] on input "button" at bounding box center [602, 274] width 22 height 13
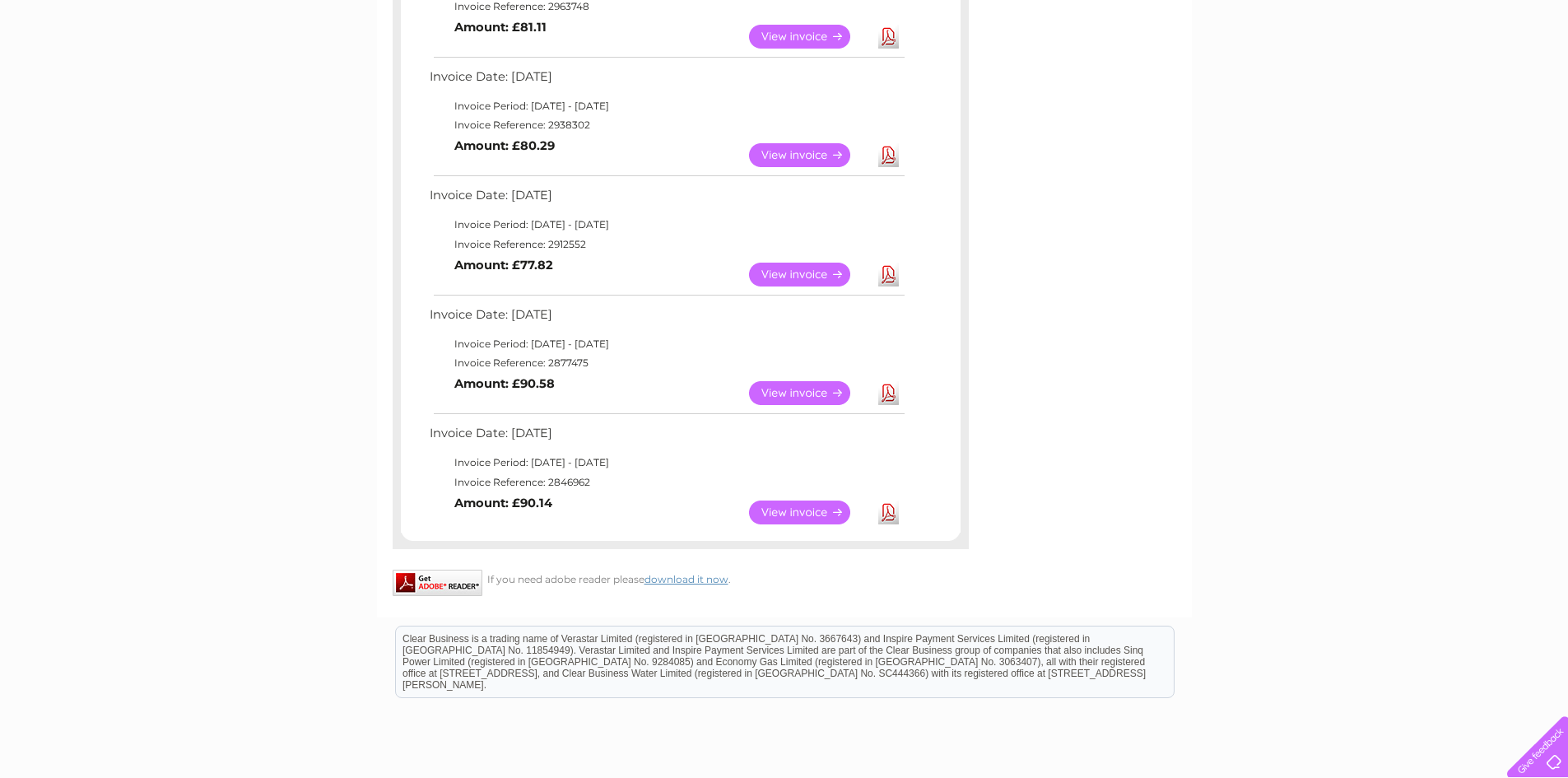
scroll to position [1328, 0]
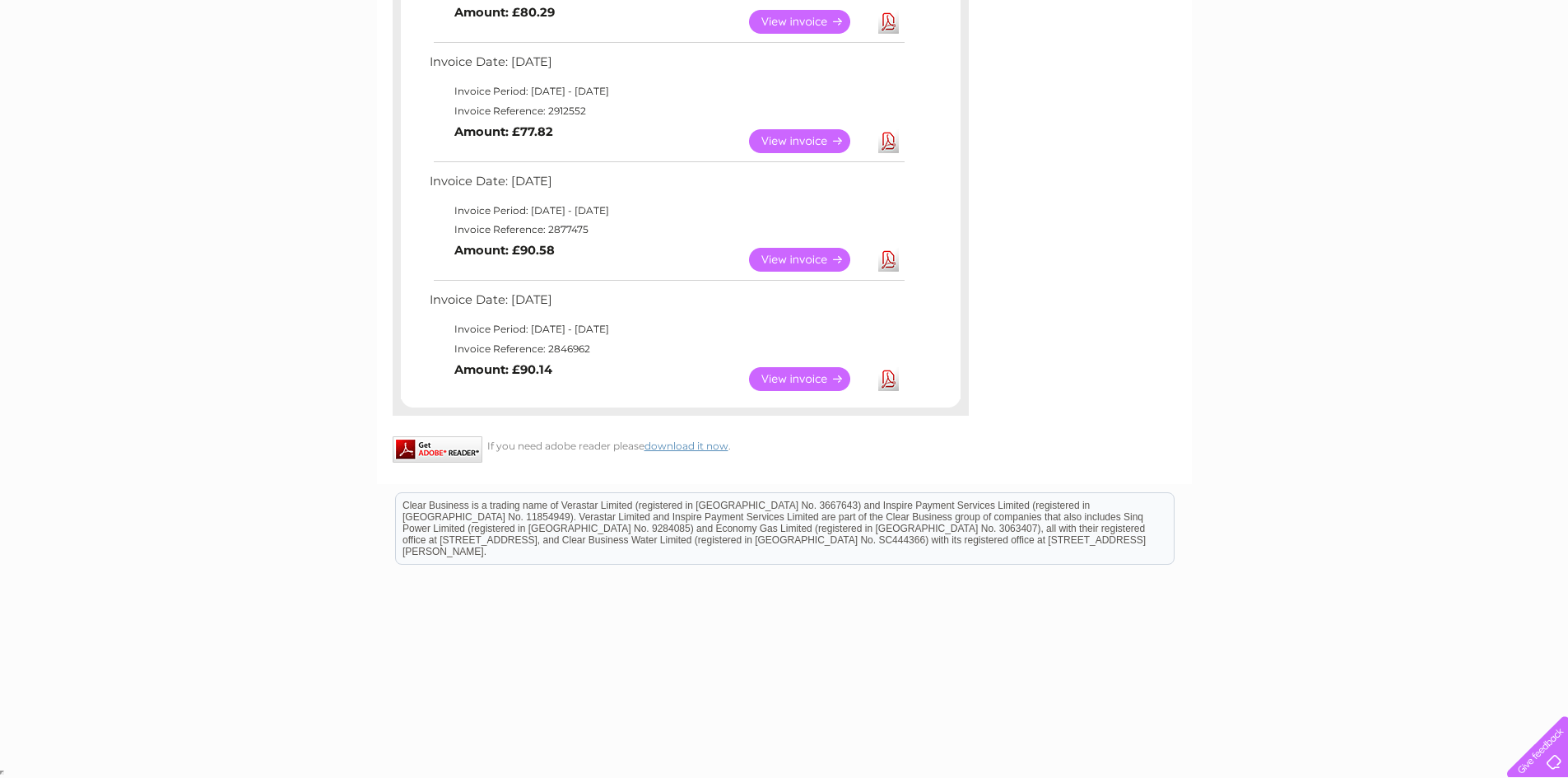
drag, startPoint x: 431, startPoint y: 149, endPoint x: 667, endPoint y: 368, distance: 322.0
copy div "nvoice Date: 10 December 2024 Invoice Period: 1 December 2024 - 31 December 202…"
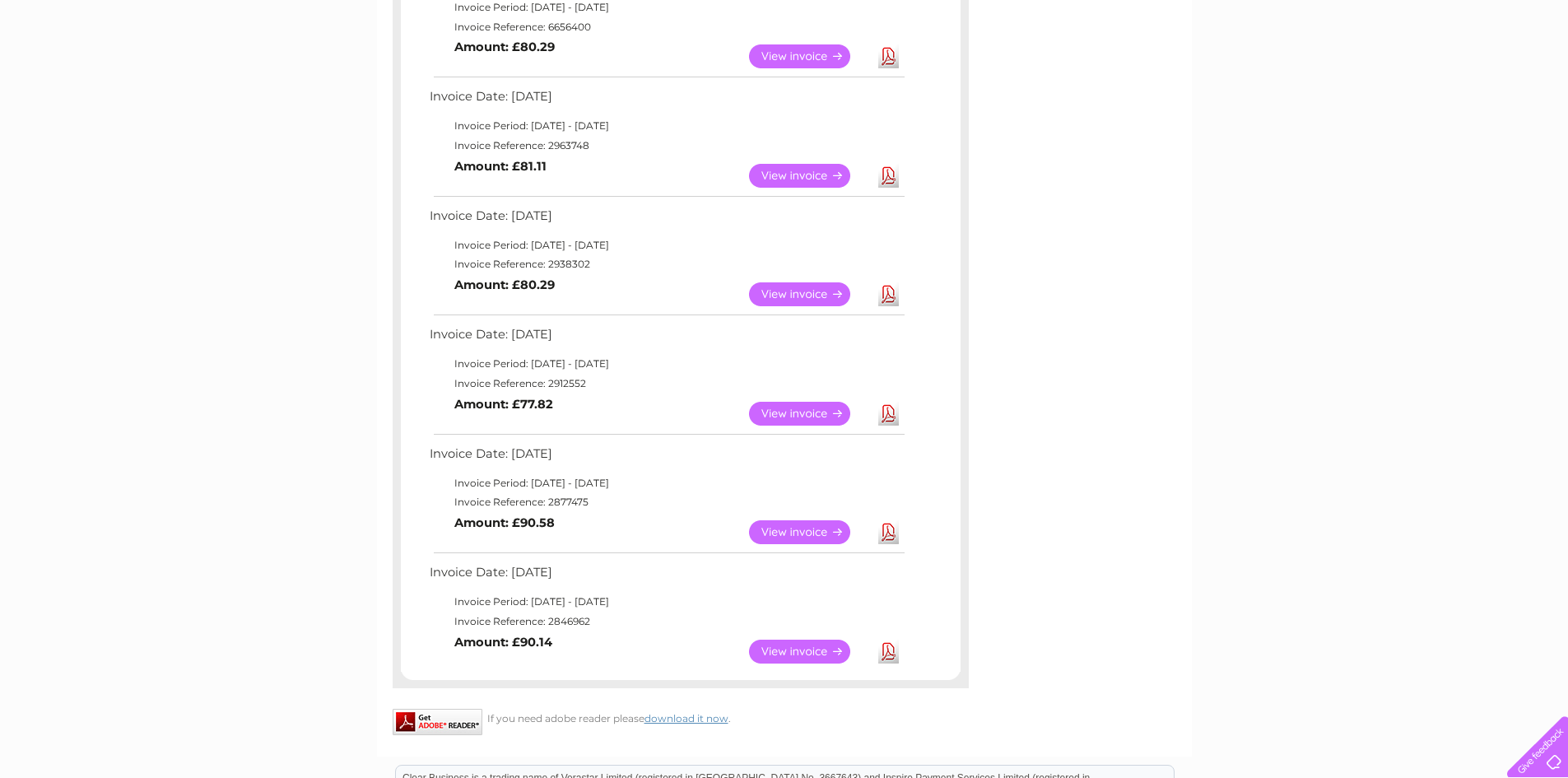
scroll to position [1070, 0]
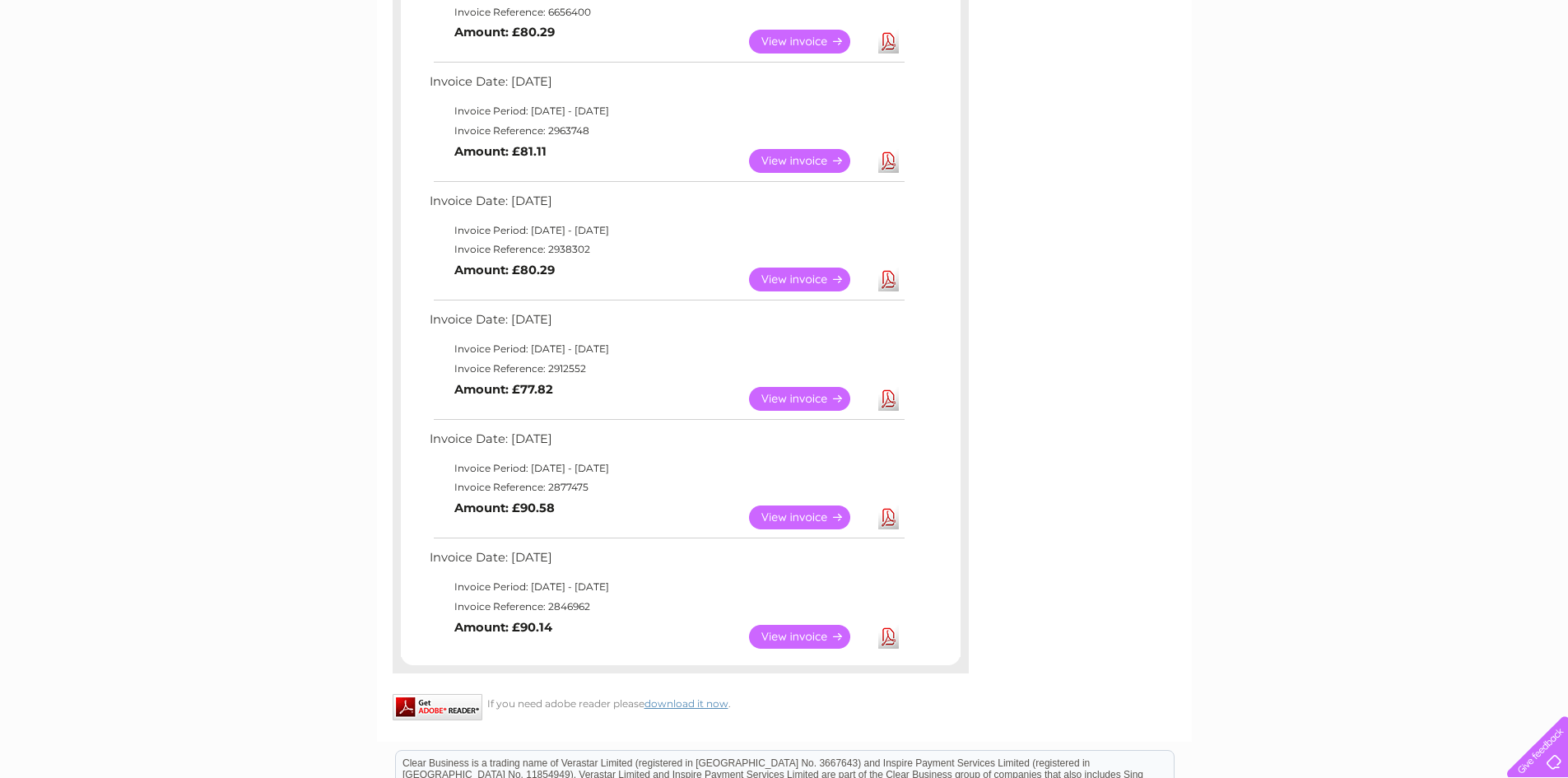
click at [793, 509] on link "View" at bounding box center [810, 518] width 121 height 24
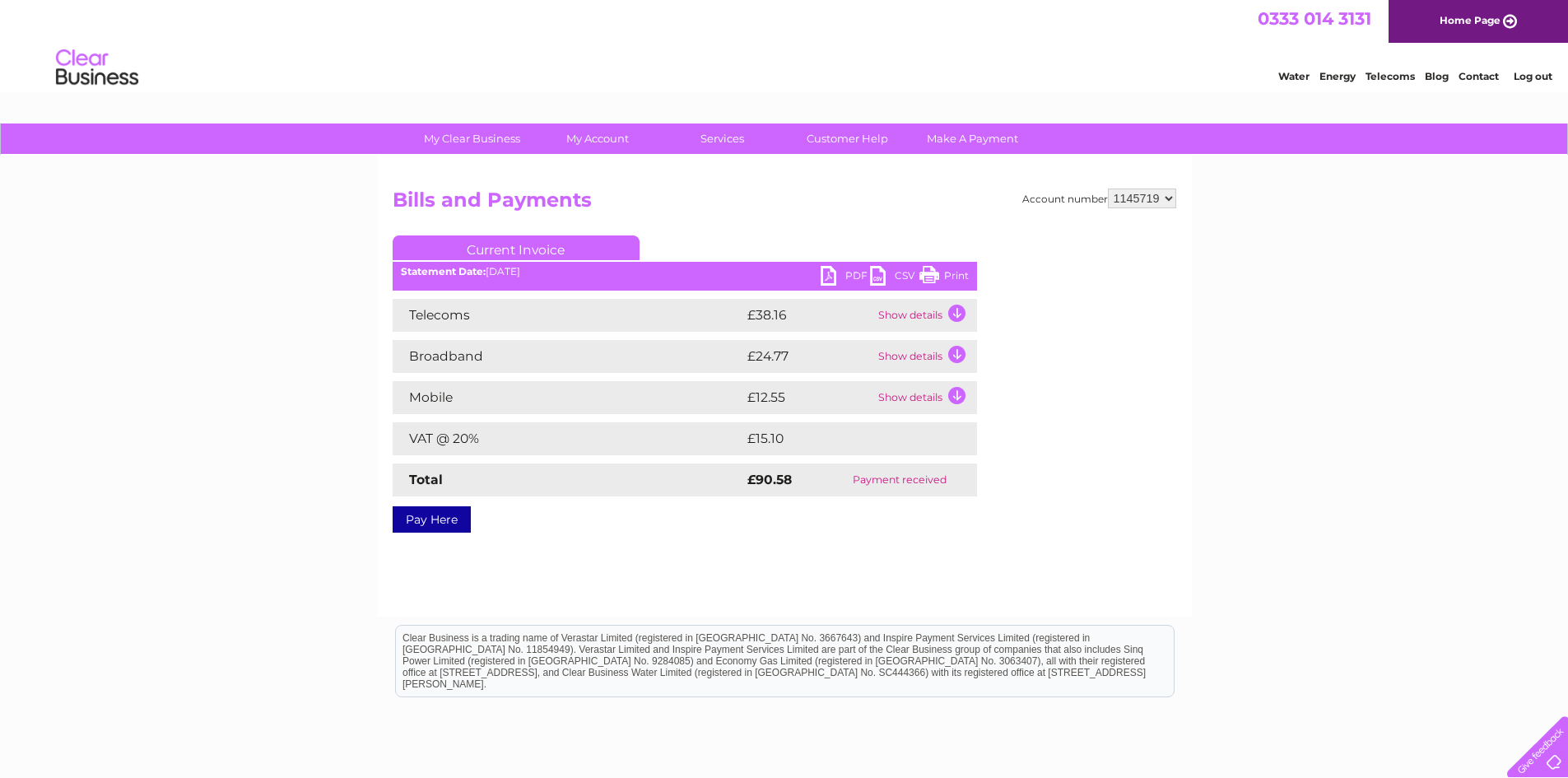
click at [852, 267] on link "PDF" at bounding box center [845, 278] width 49 height 24
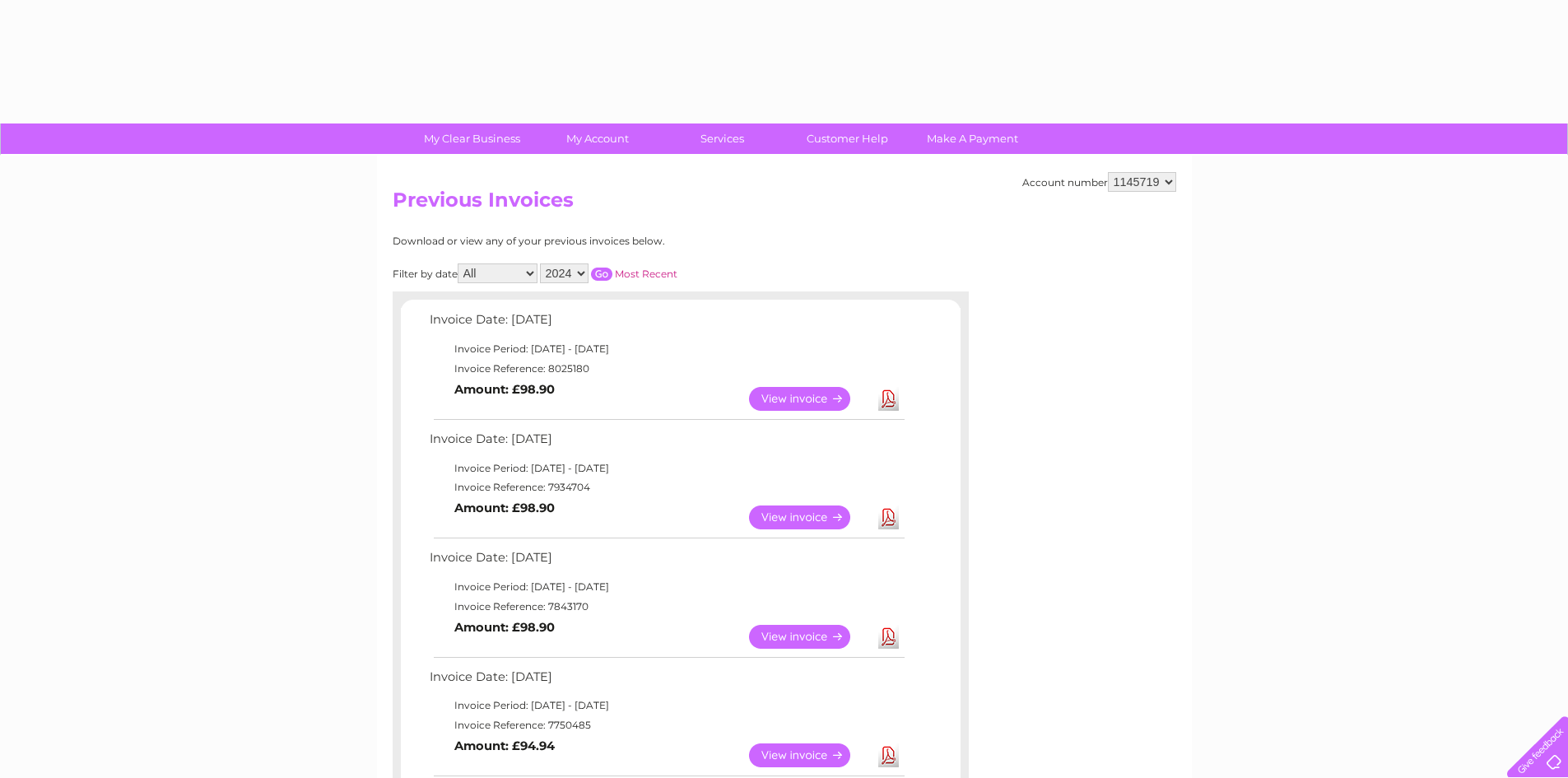
select select "2024"
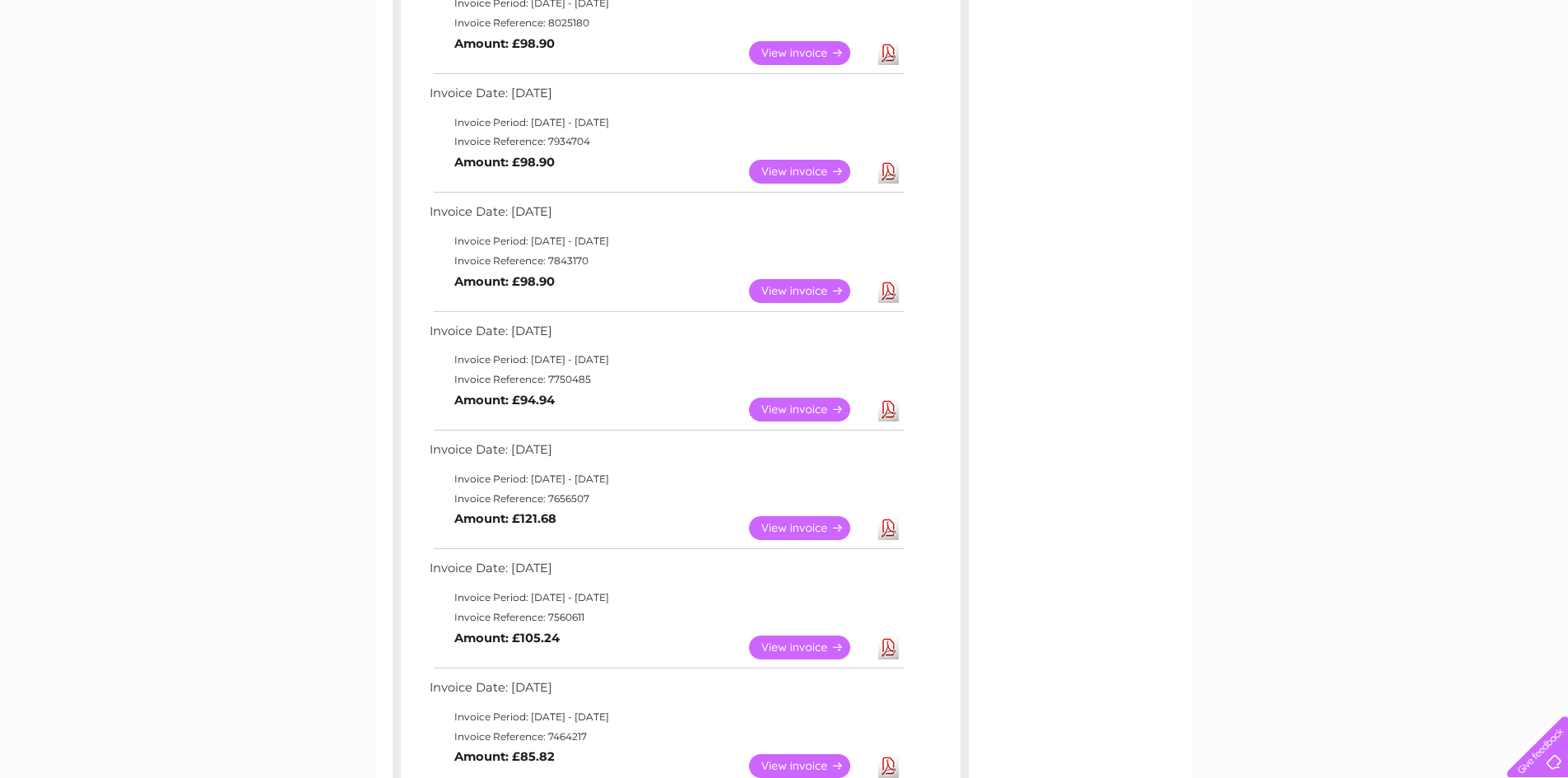
scroll to position [28, 0]
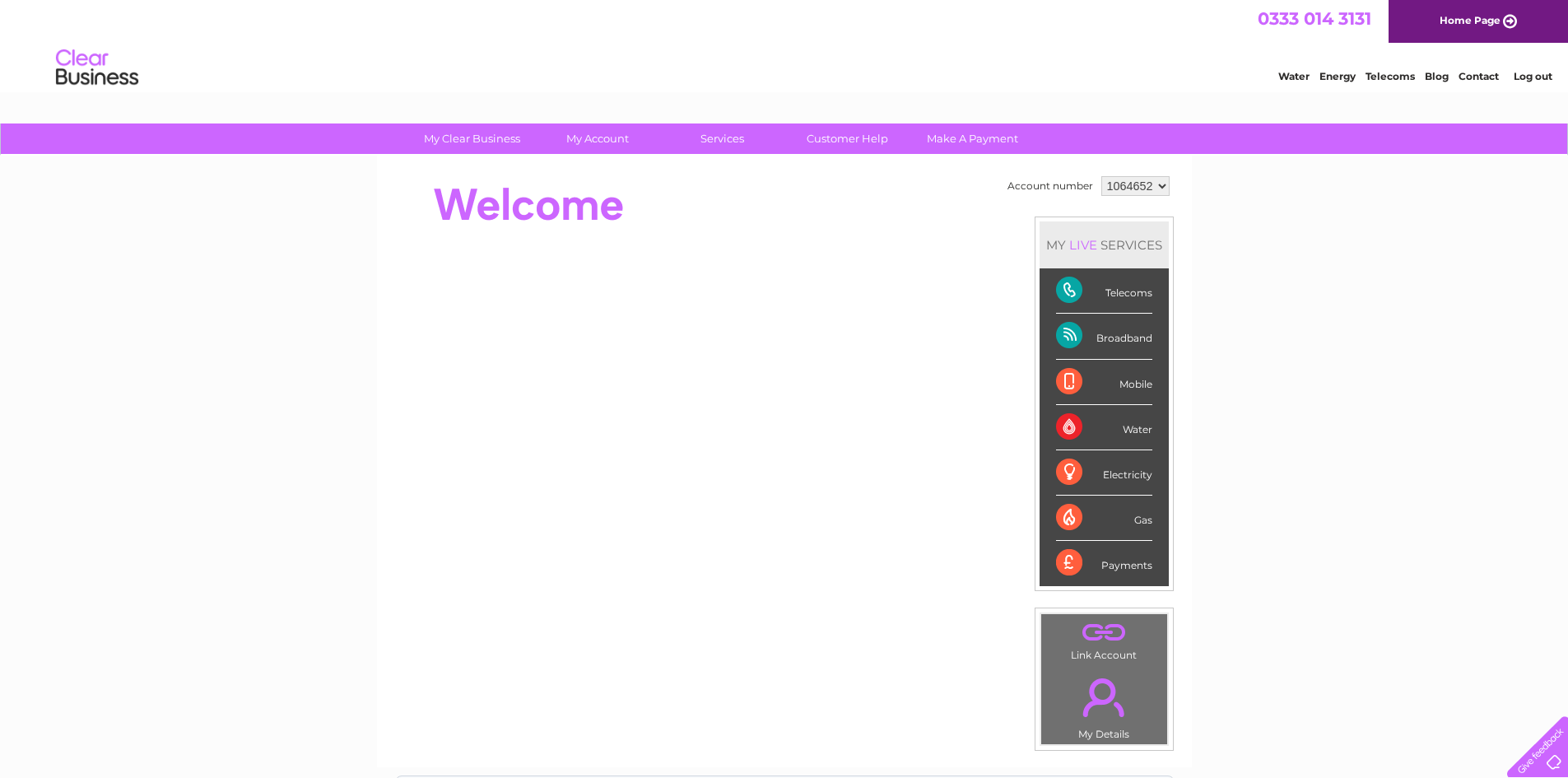
click at [1531, 70] on link "Log out" at bounding box center [1533, 76] width 39 height 13
